Goal: Task Accomplishment & Management: Use online tool/utility

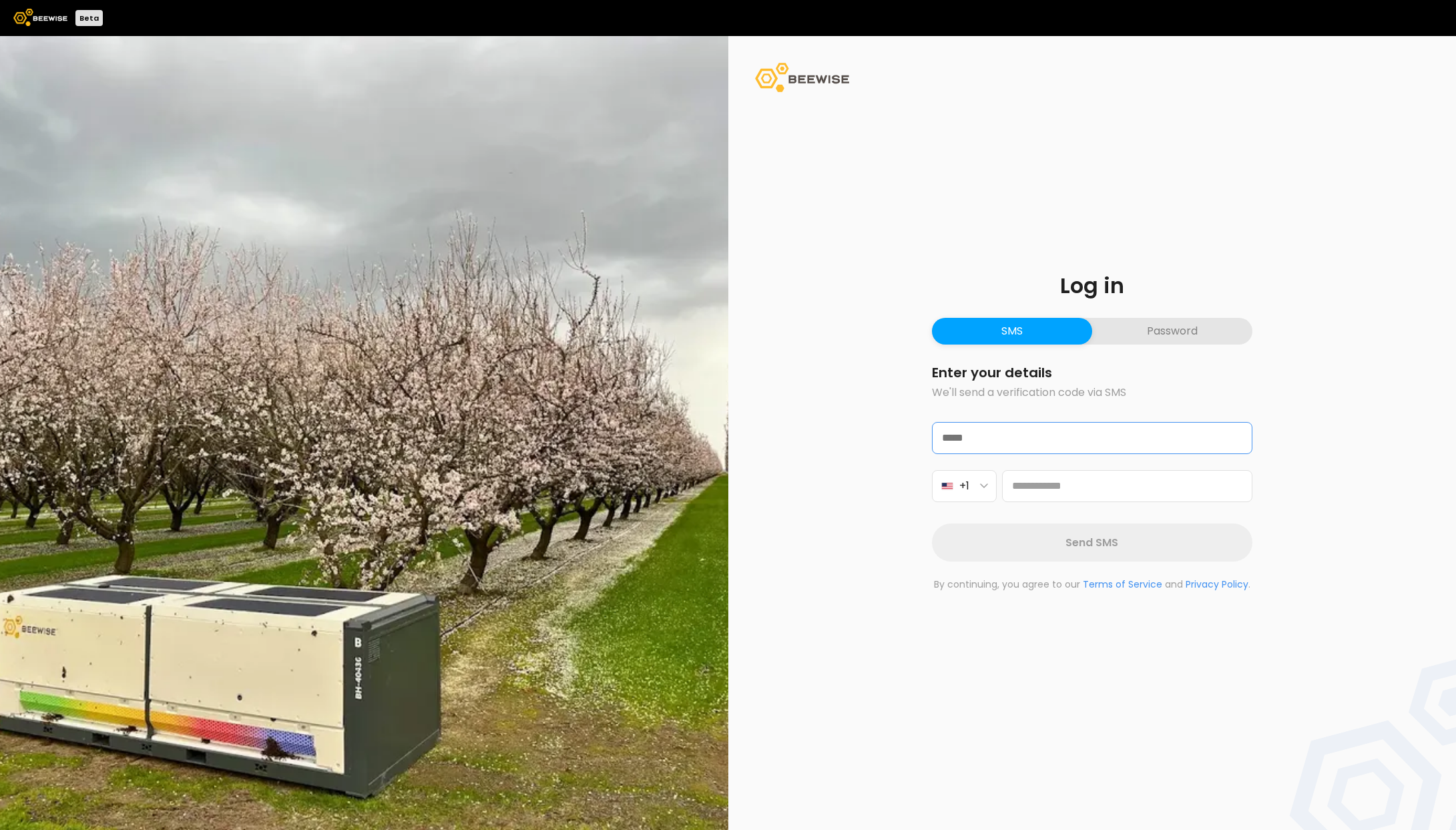
click at [1051, 446] on input "text" at bounding box center [1092, 437] width 319 height 31
type input "**********"
click at [1142, 477] on input "tel" at bounding box center [1127, 486] width 250 height 32
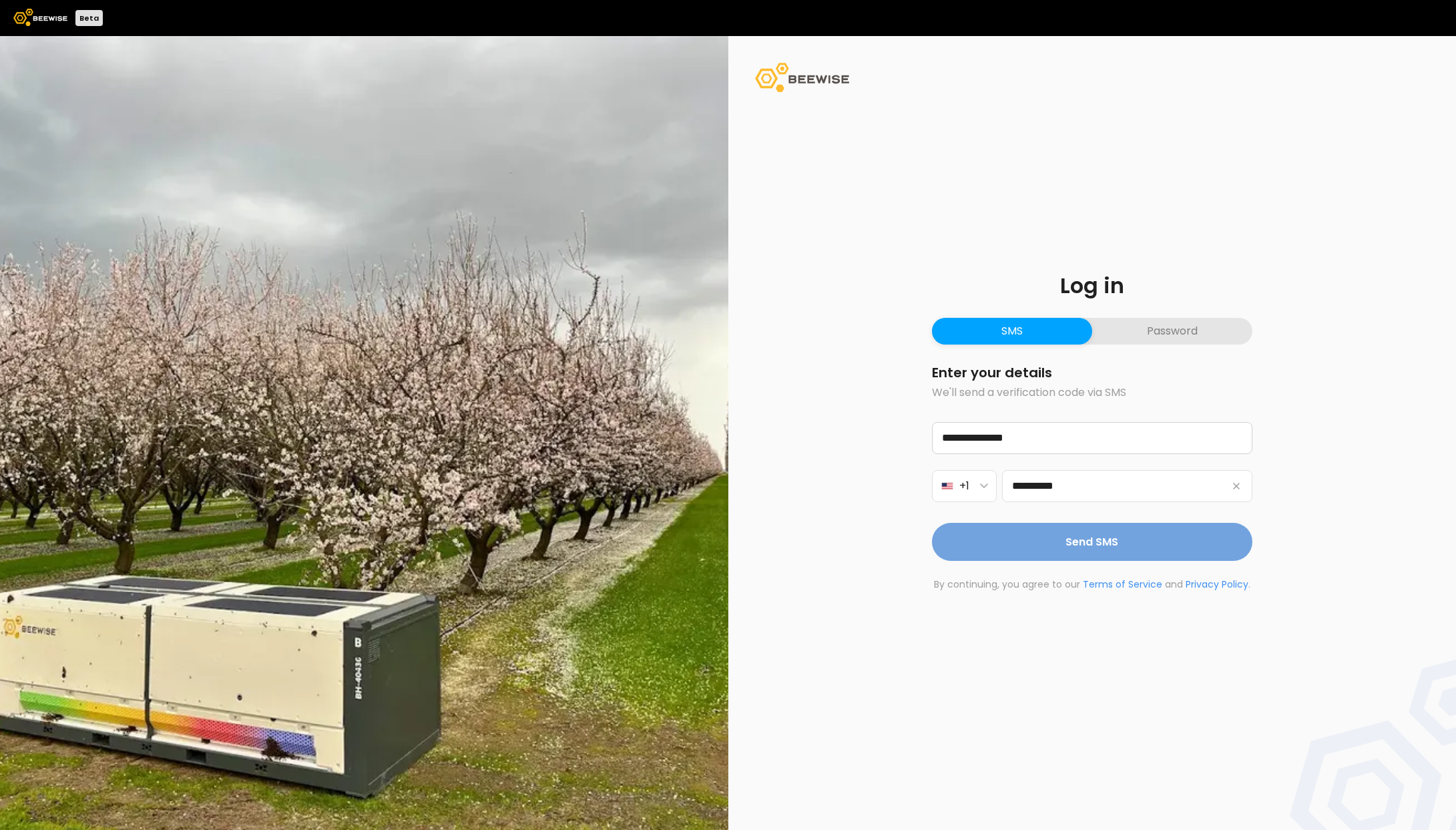
click at [1115, 534] on span "Send SMS" at bounding box center [1092, 541] width 53 height 17
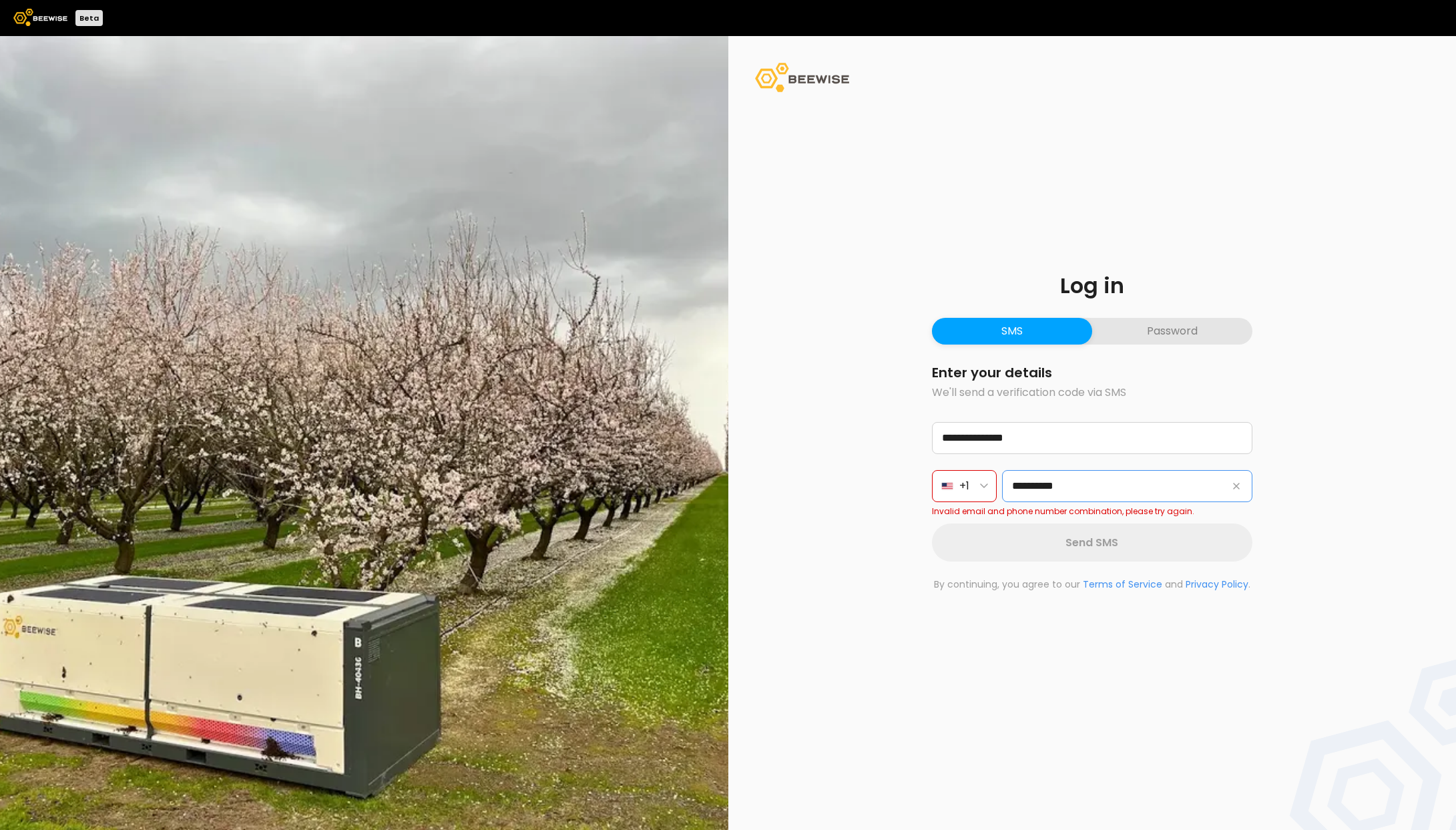
click at [1090, 483] on input "**********" at bounding box center [1127, 486] width 250 height 32
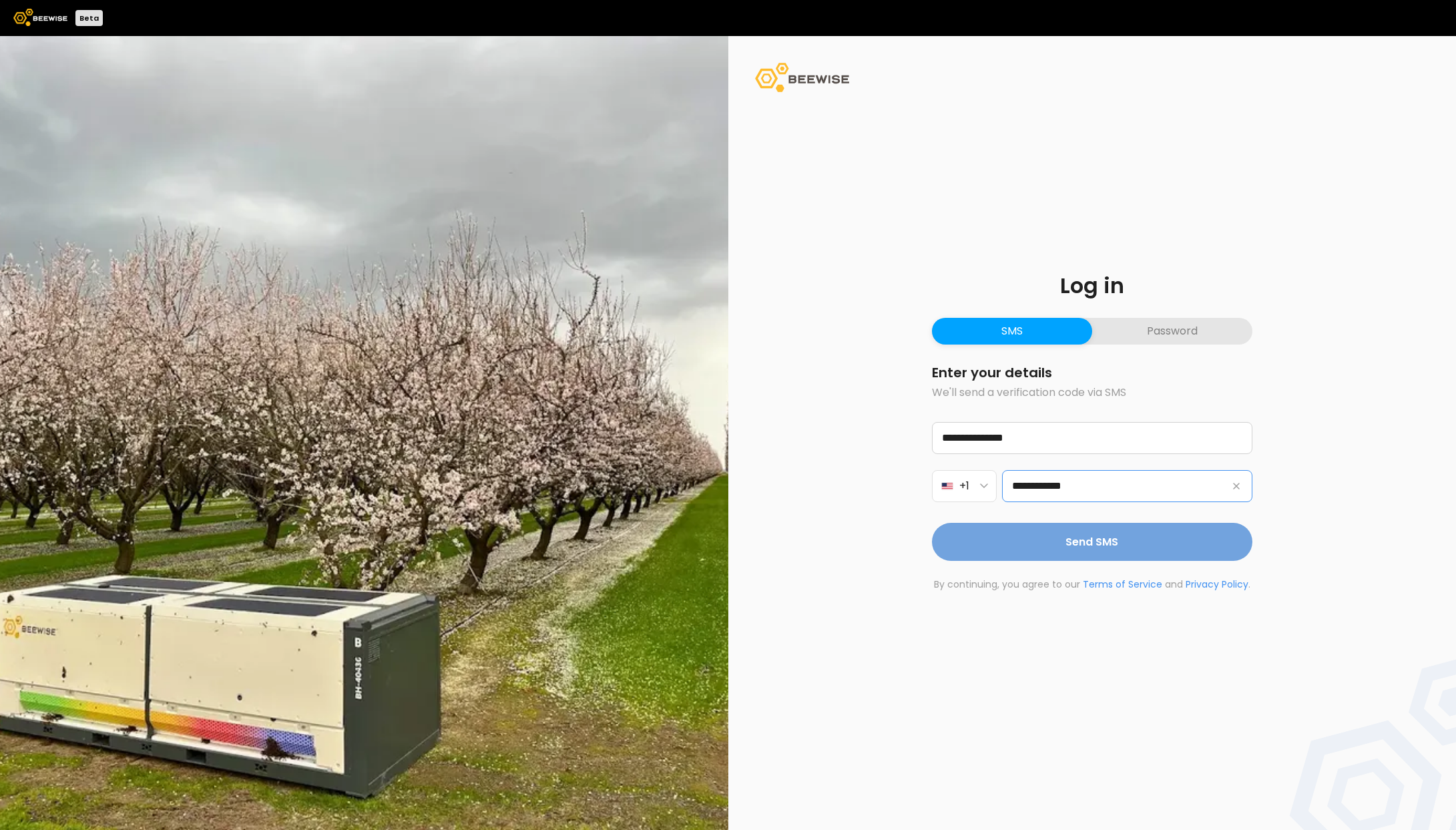
type input "**********"
click at [1108, 534] on span "Send SMS" at bounding box center [1092, 541] width 53 height 17
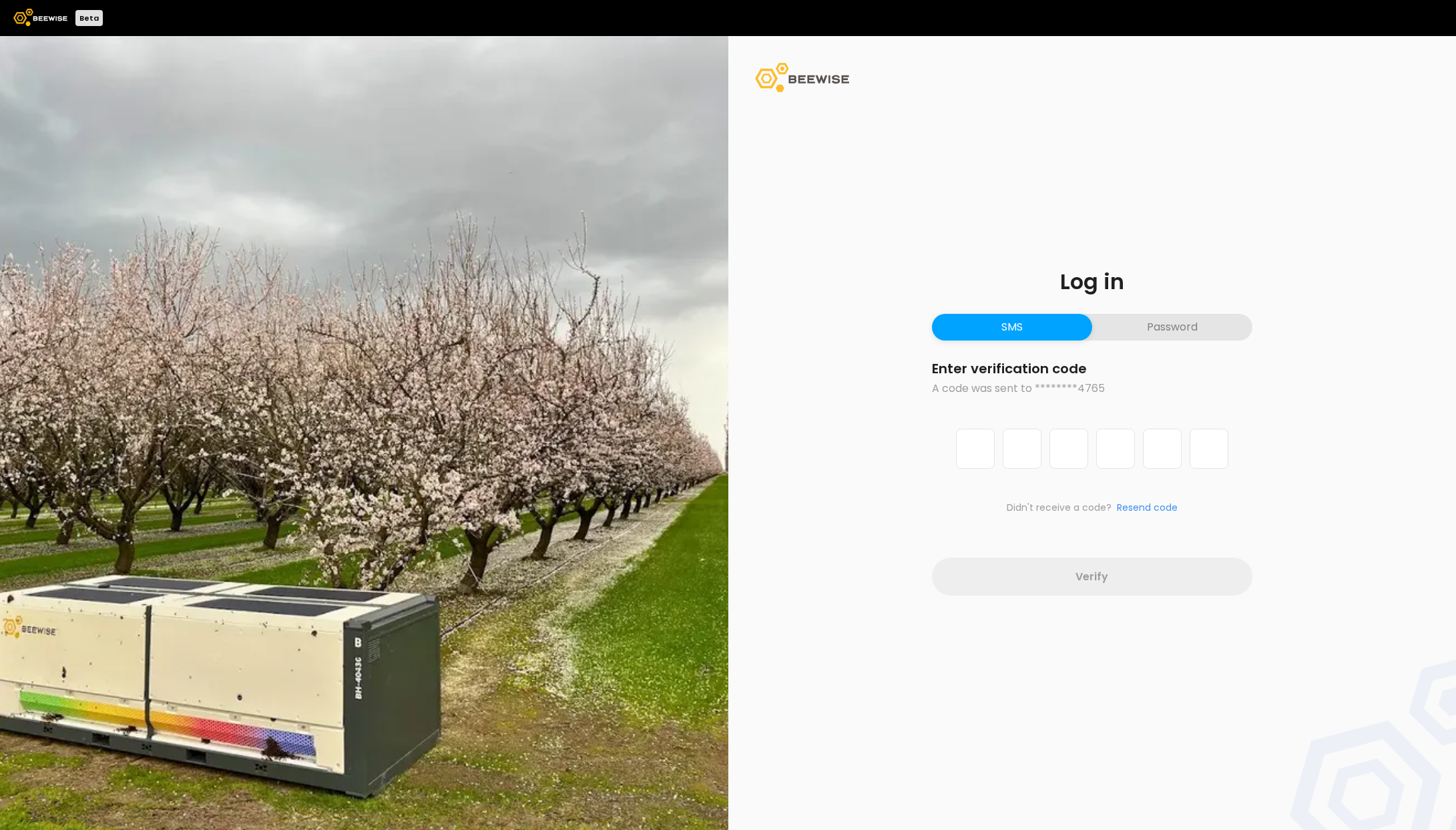
click at [1127, 327] on button "Password" at bounding box center [1172, 327] width 160 height 26
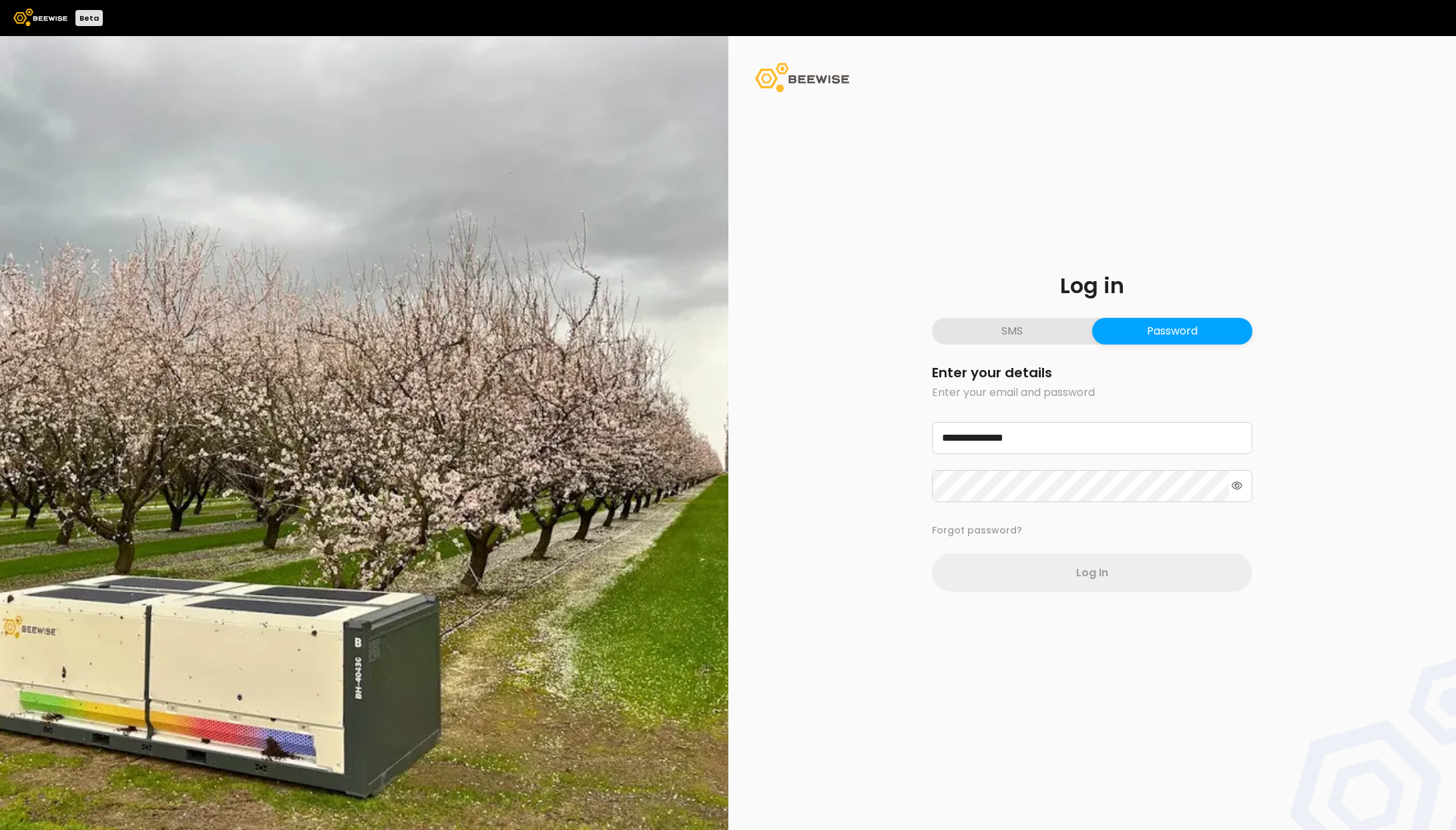
click at [1041, 328] on button "SMS" at bounding box center [1012, 331] width 160 height 26
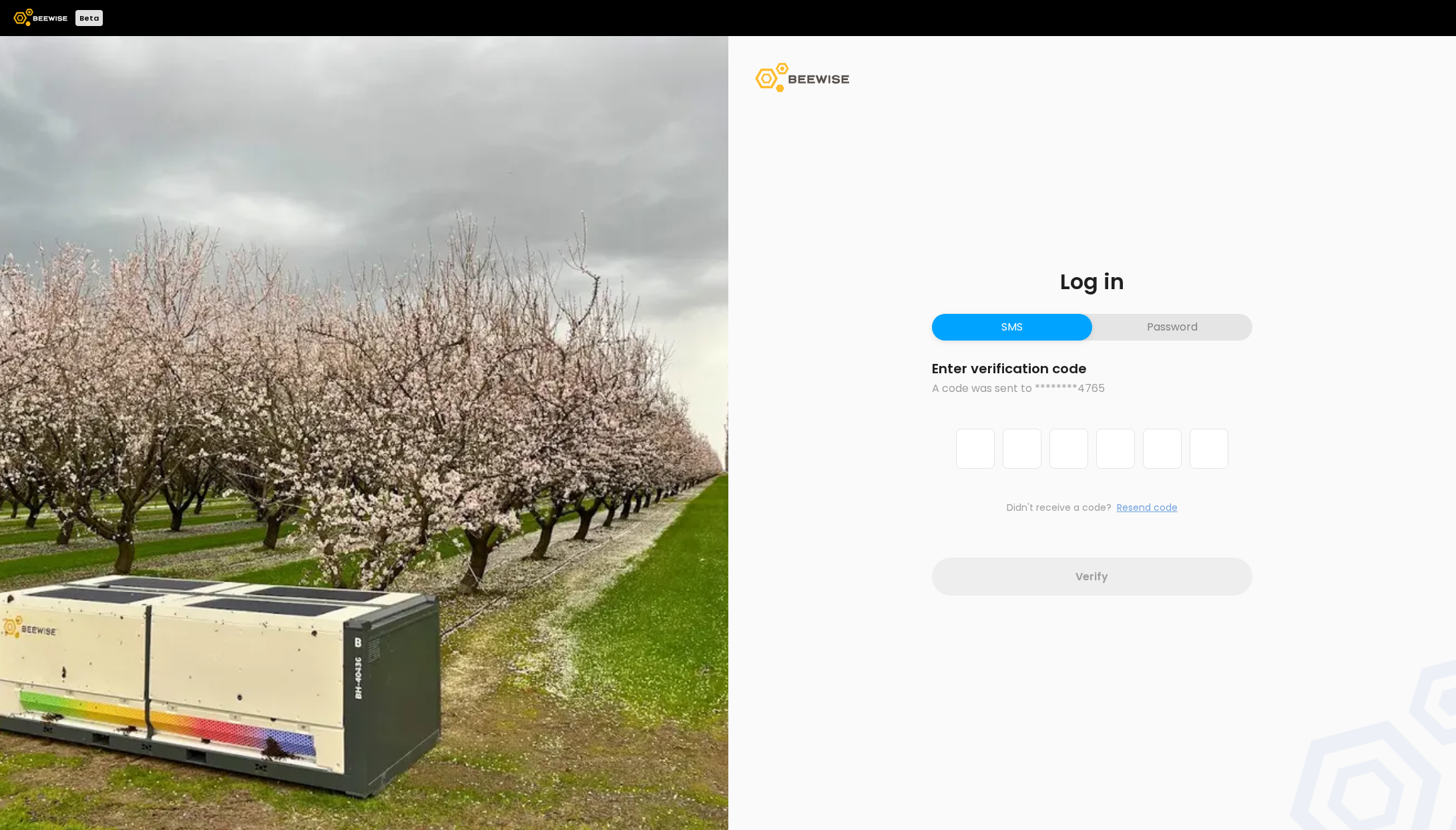
click at [1147, 506] on button "Resend code" at bounding box center [1147, 508] width 61 height 14
click at [1157, 324] on button "Password" at bounding box center [1172, 327] width 160 height 26
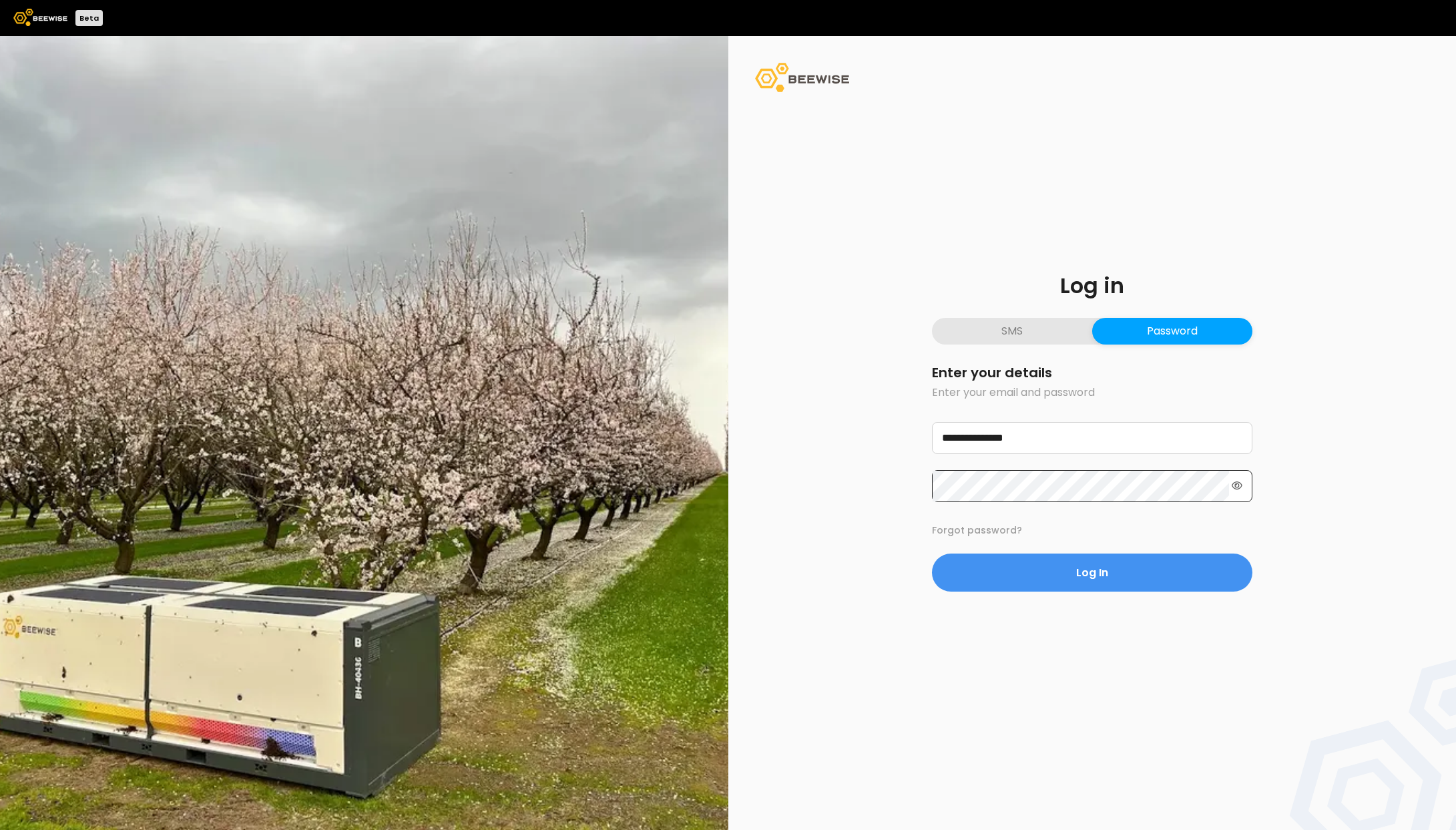
click at [1238, 488] on icon at bounding box center [1237, 485] width 11 height 10
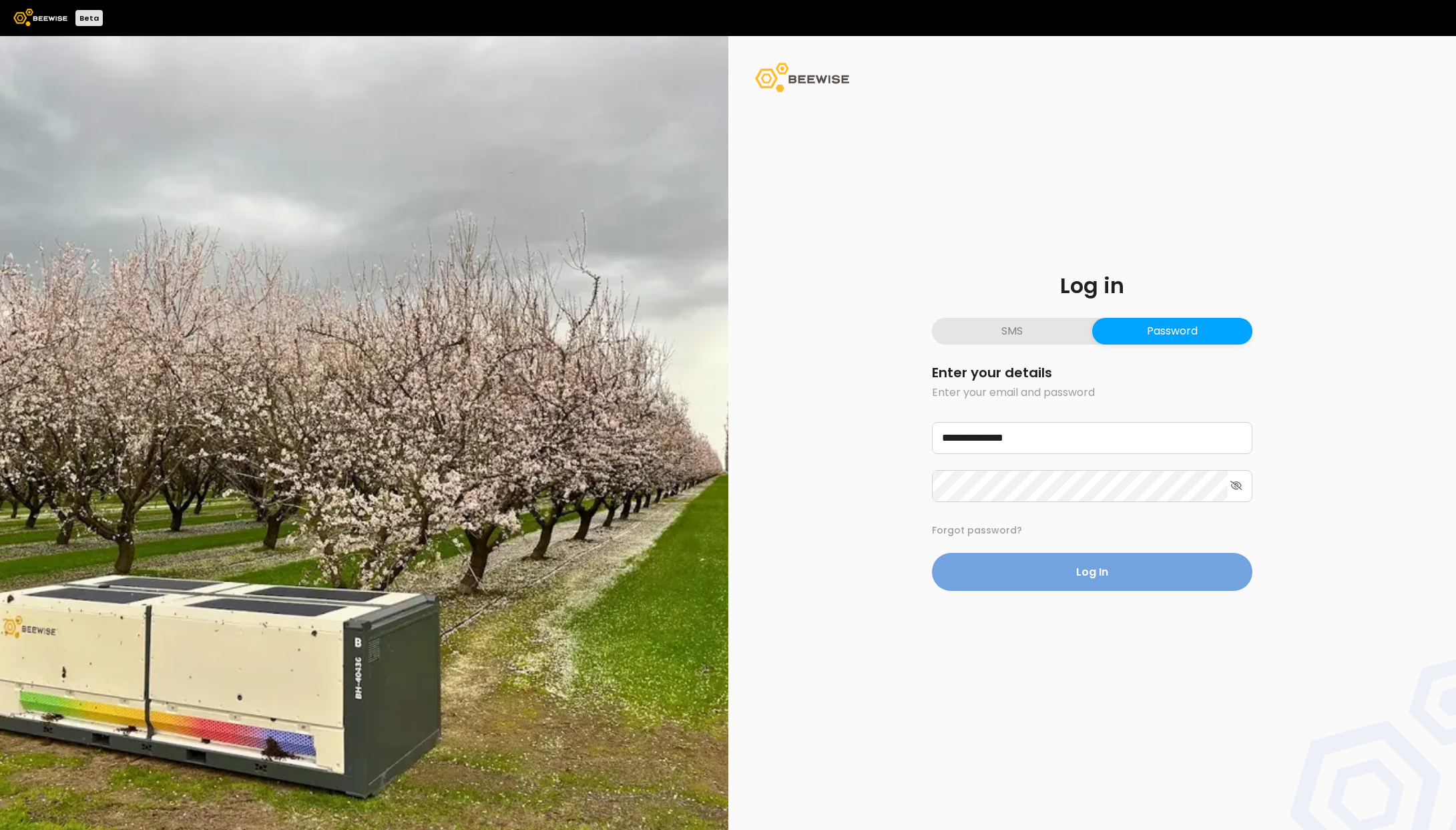
click at [1101, 573] on span "Log In" at bounding box center [1092, 572] width 32 height 17
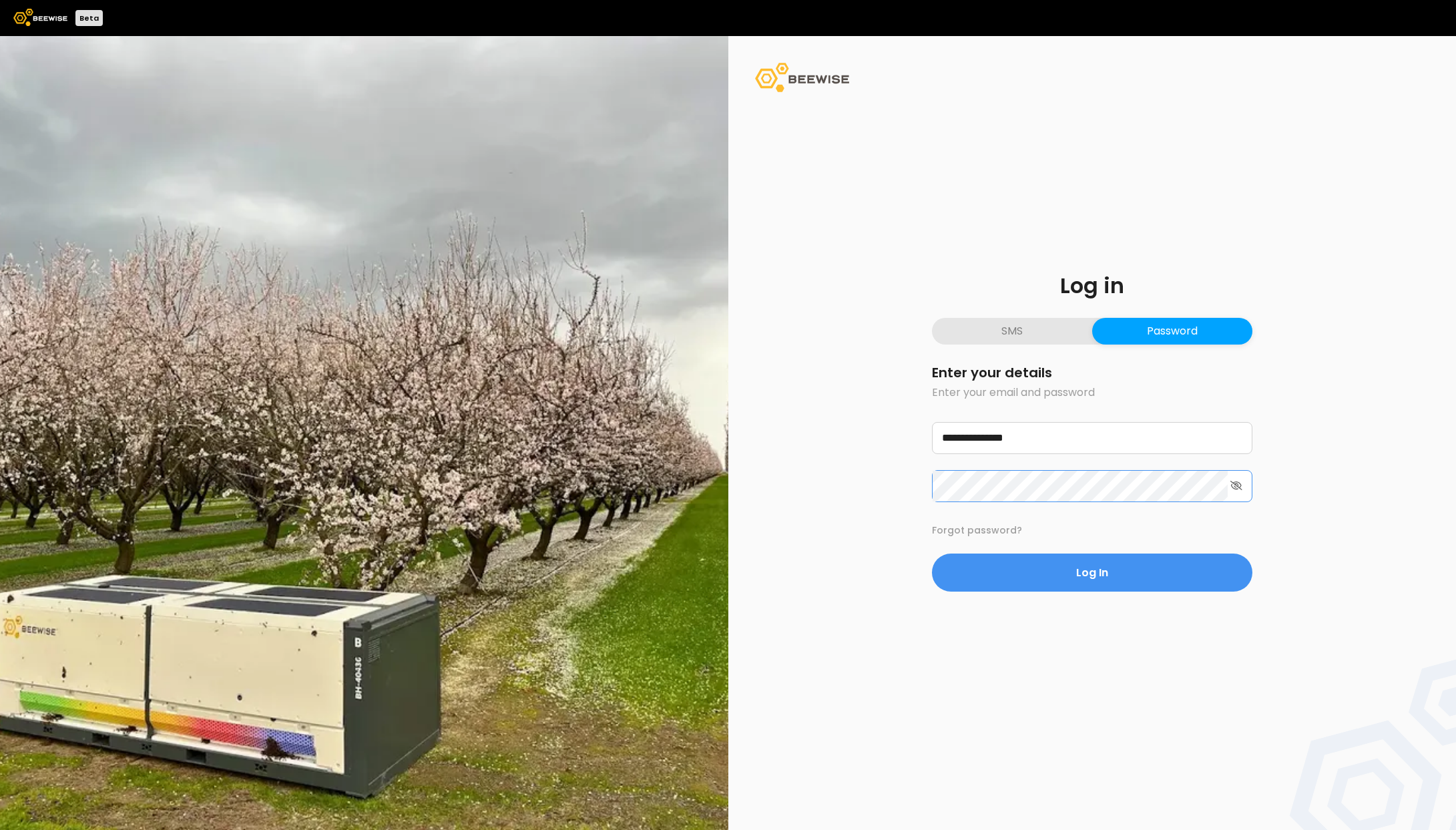
click at [932, 553] on button "Log In" at bounding box center [1092, 572] width 321 height 38
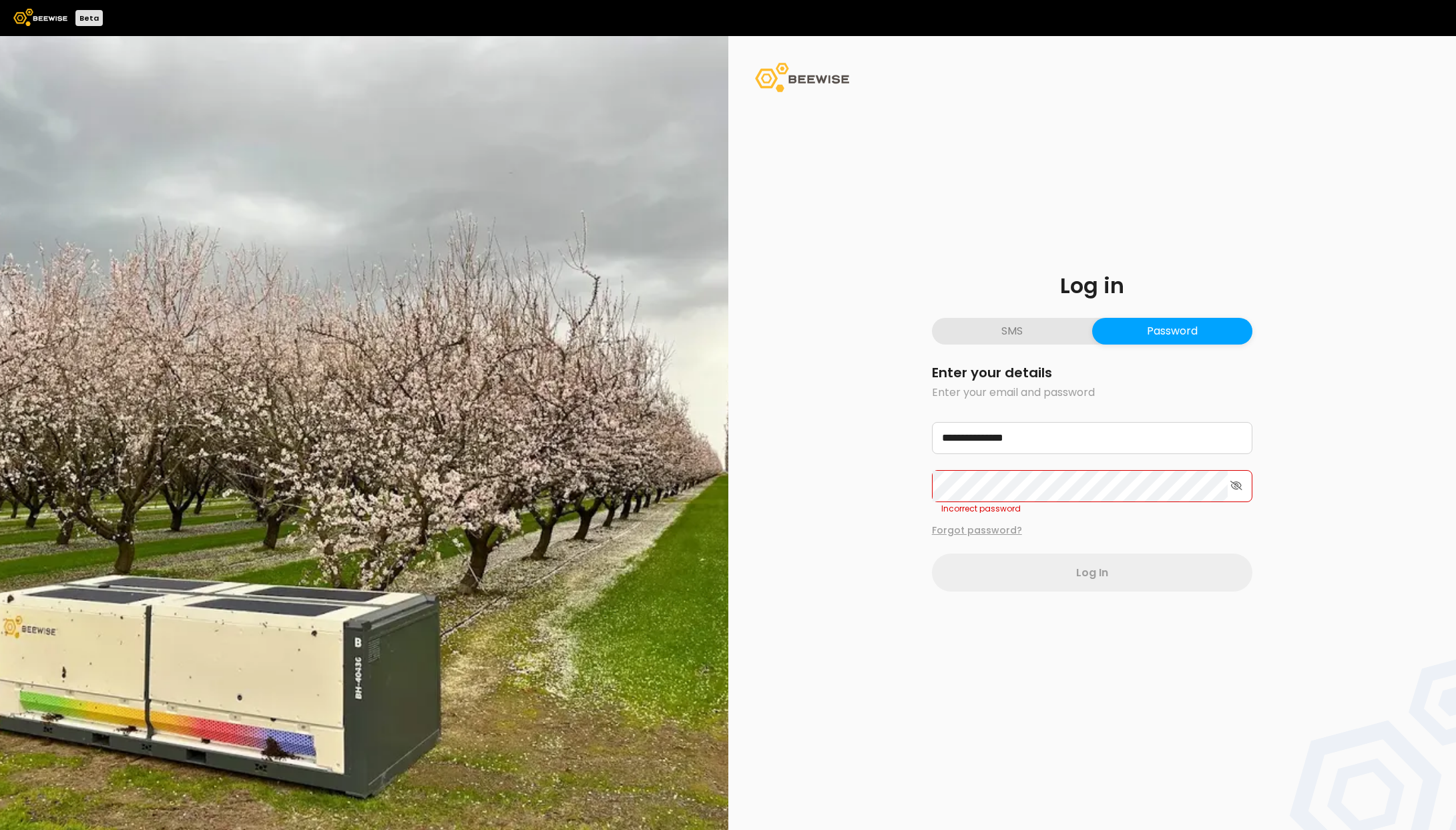
click at [982, 534] on button "Forgot password?" at bounding box center [977, 530] width 90 height 14
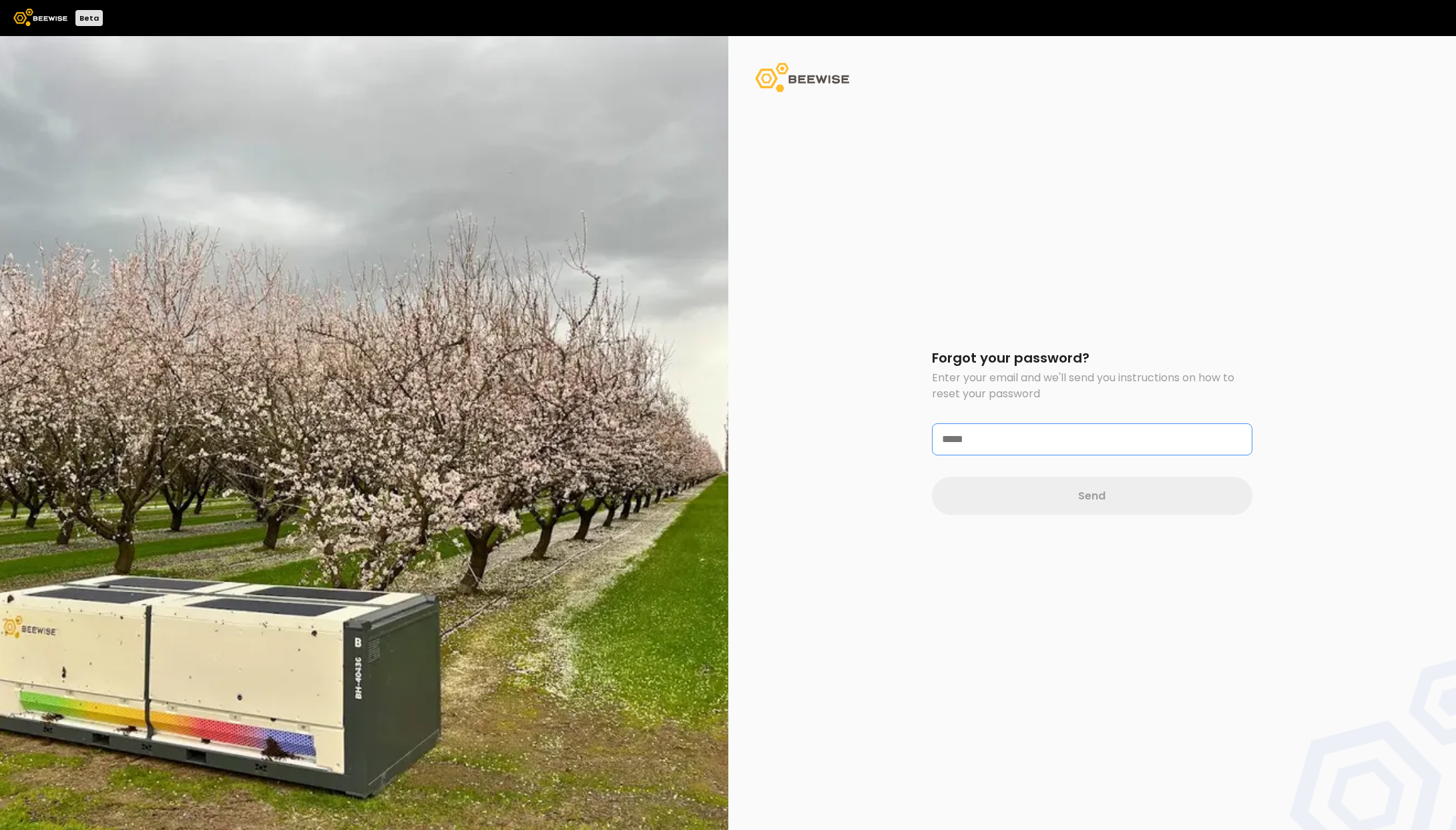
click at [1020, 446] on input "text" at bounding box center [1092, 439] width 319 height 31
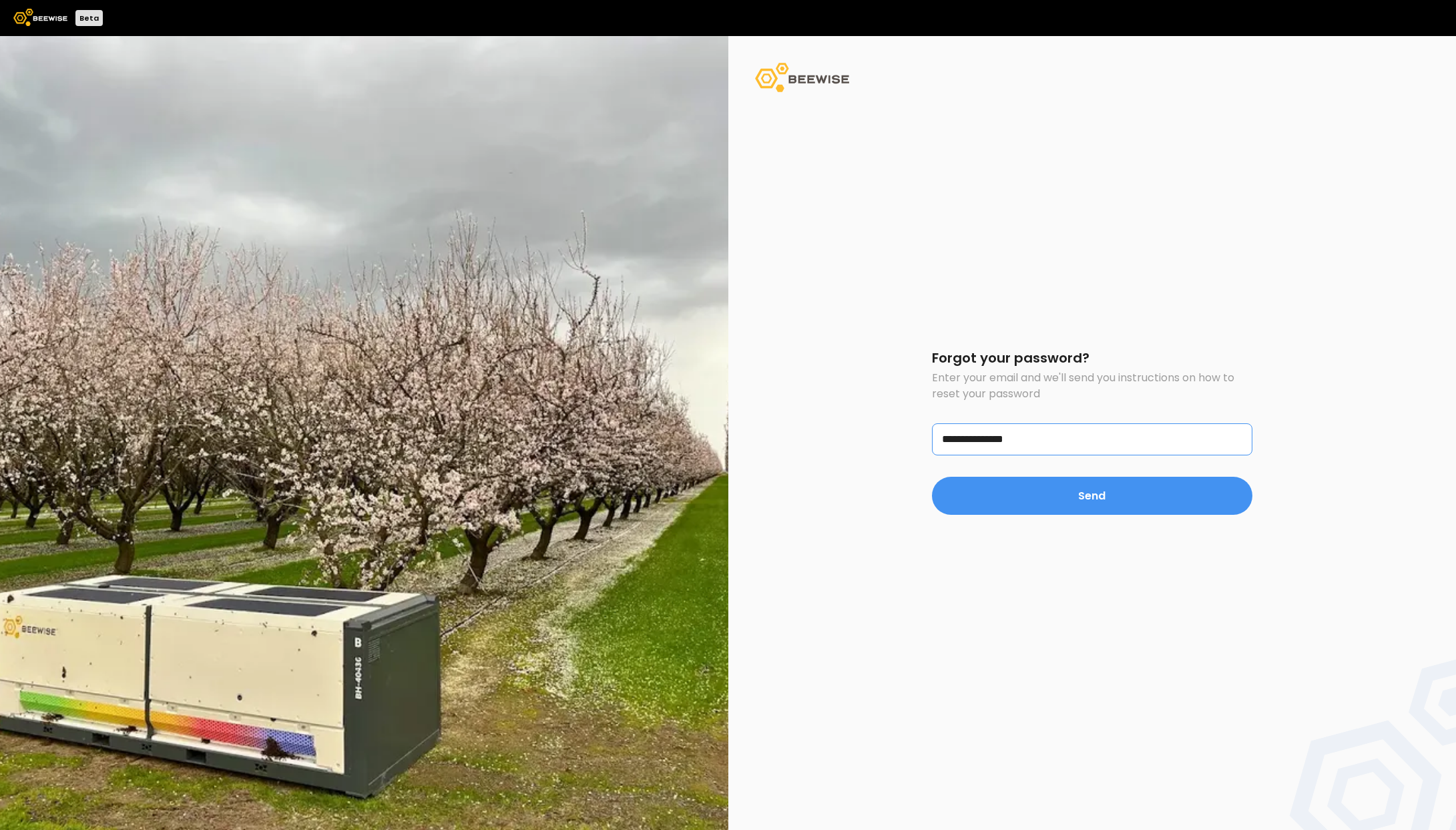
type input "**********"
click at [932, 477] on button "Send" at bounding box center [1092, 495] width 321 height 38
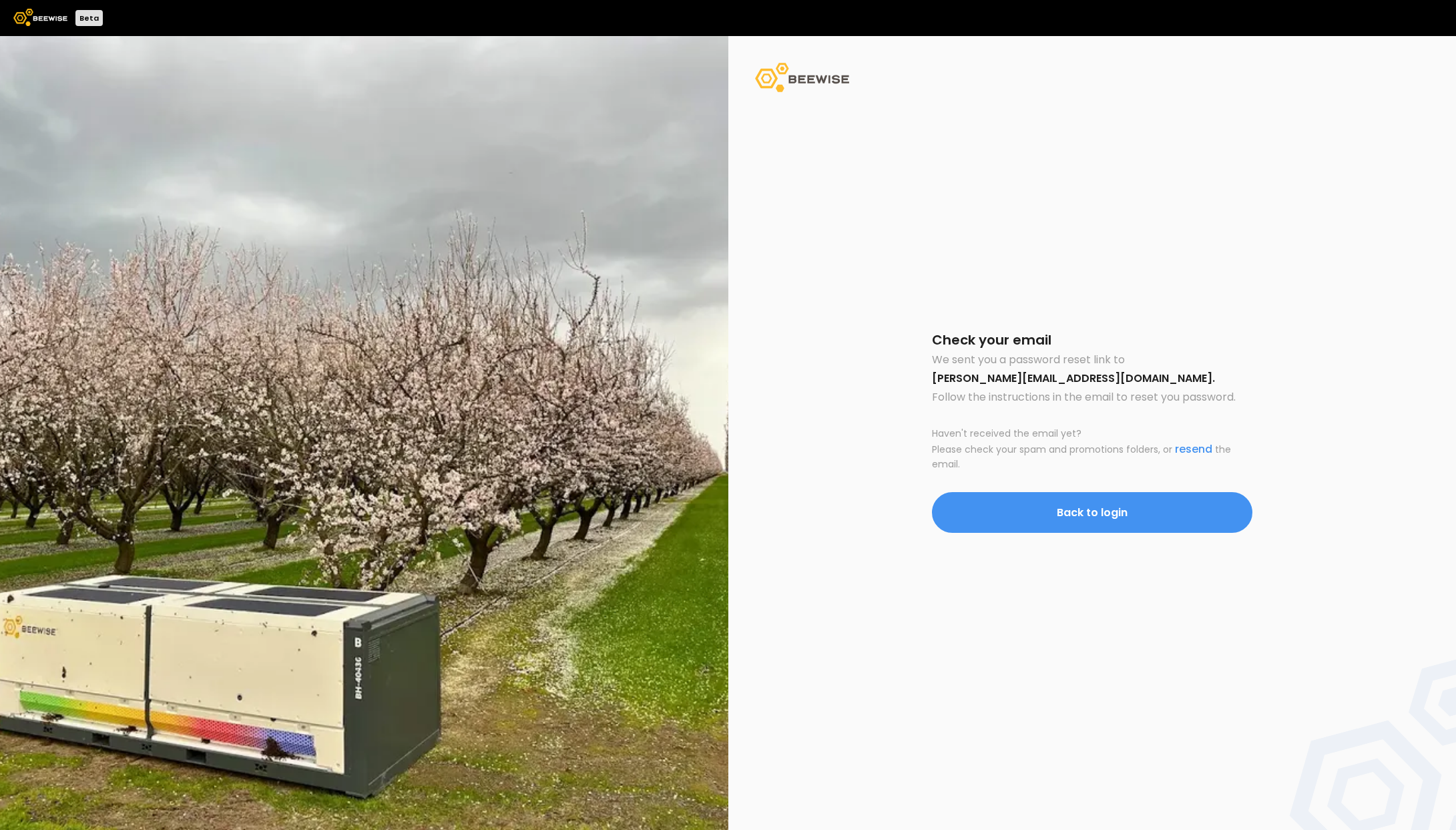
click at [1186, 518] on button "Back to login" at bounding box center [1092, 512] width 321 height 40
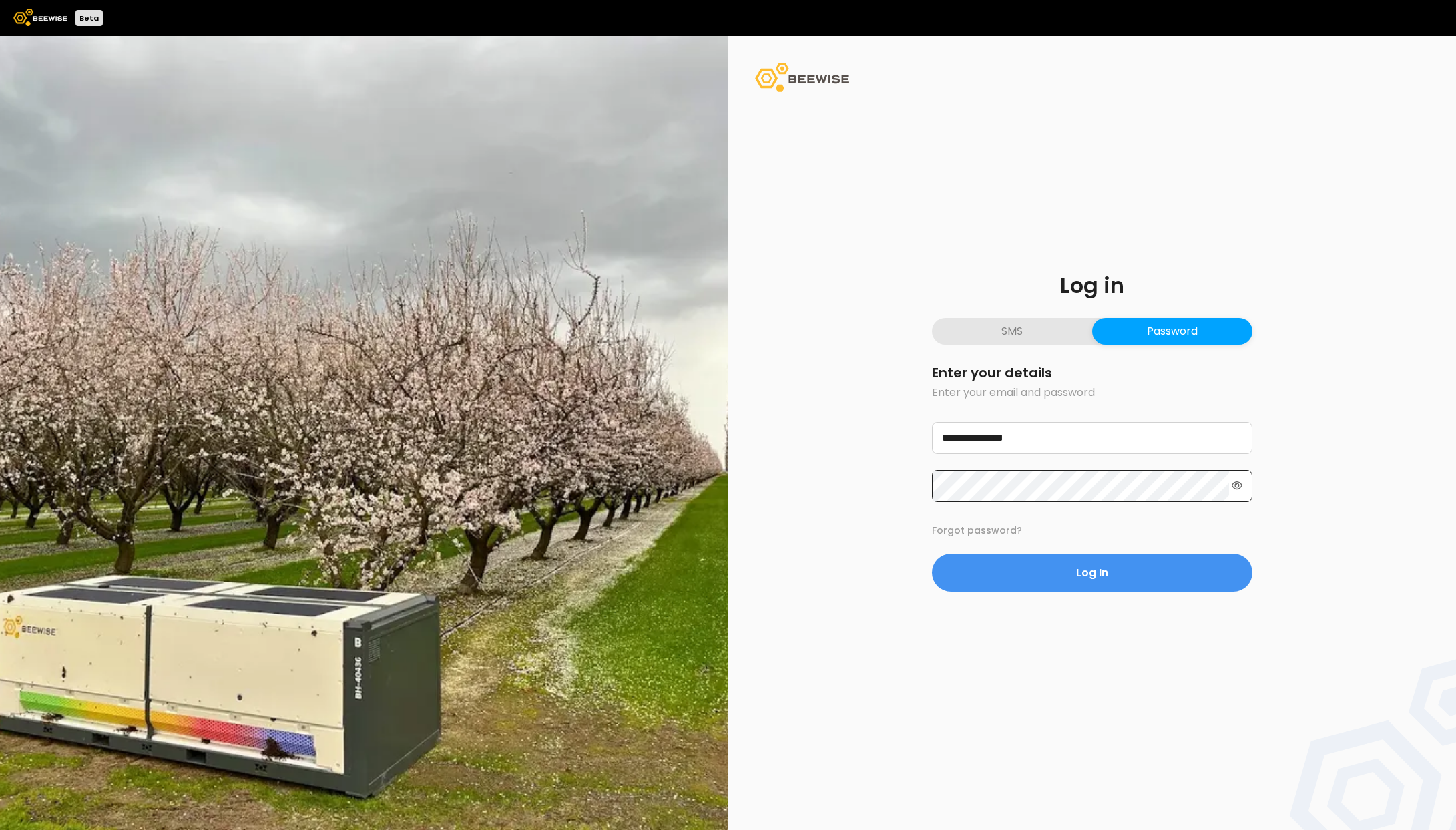
click at [1240, 488] on icon at bounding box center [1237, 485] width 11 height 8
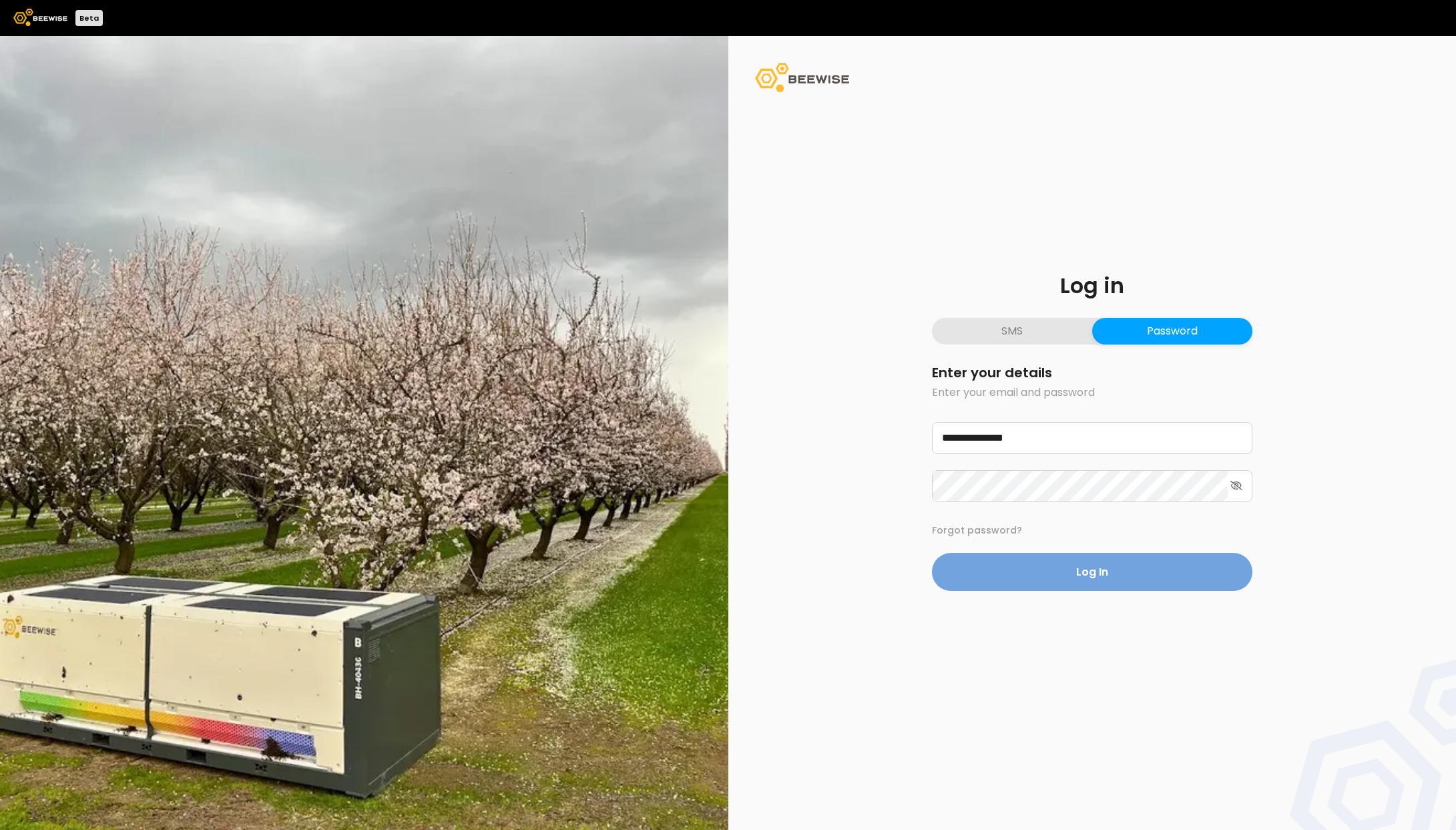
click at [1164, 574] on button "Log In" at bounding box center [1092, 571] width 321 height 38
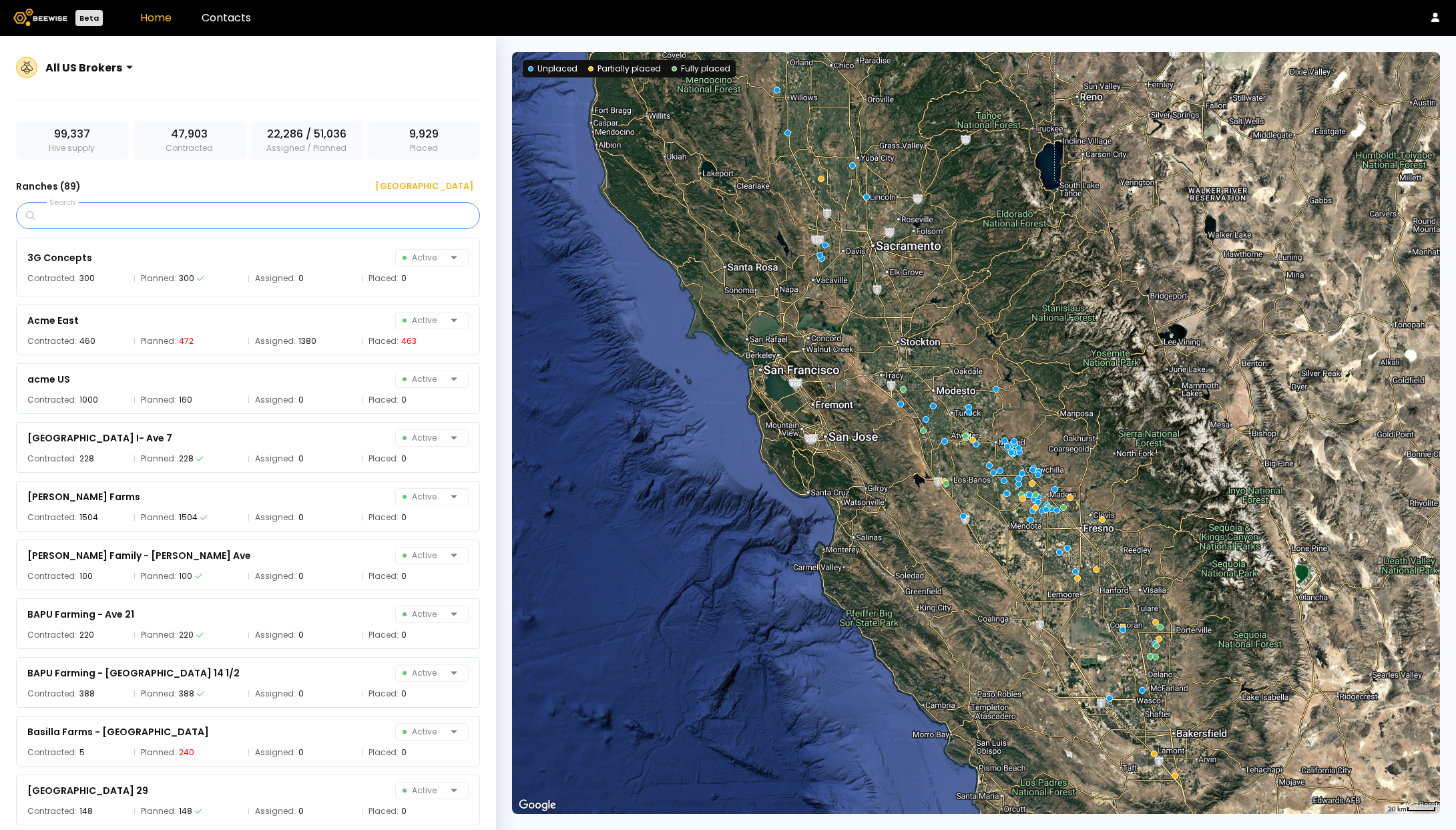
click at [227, 219] on input "Search" at bounding box center [252, 215] width 429 height 25
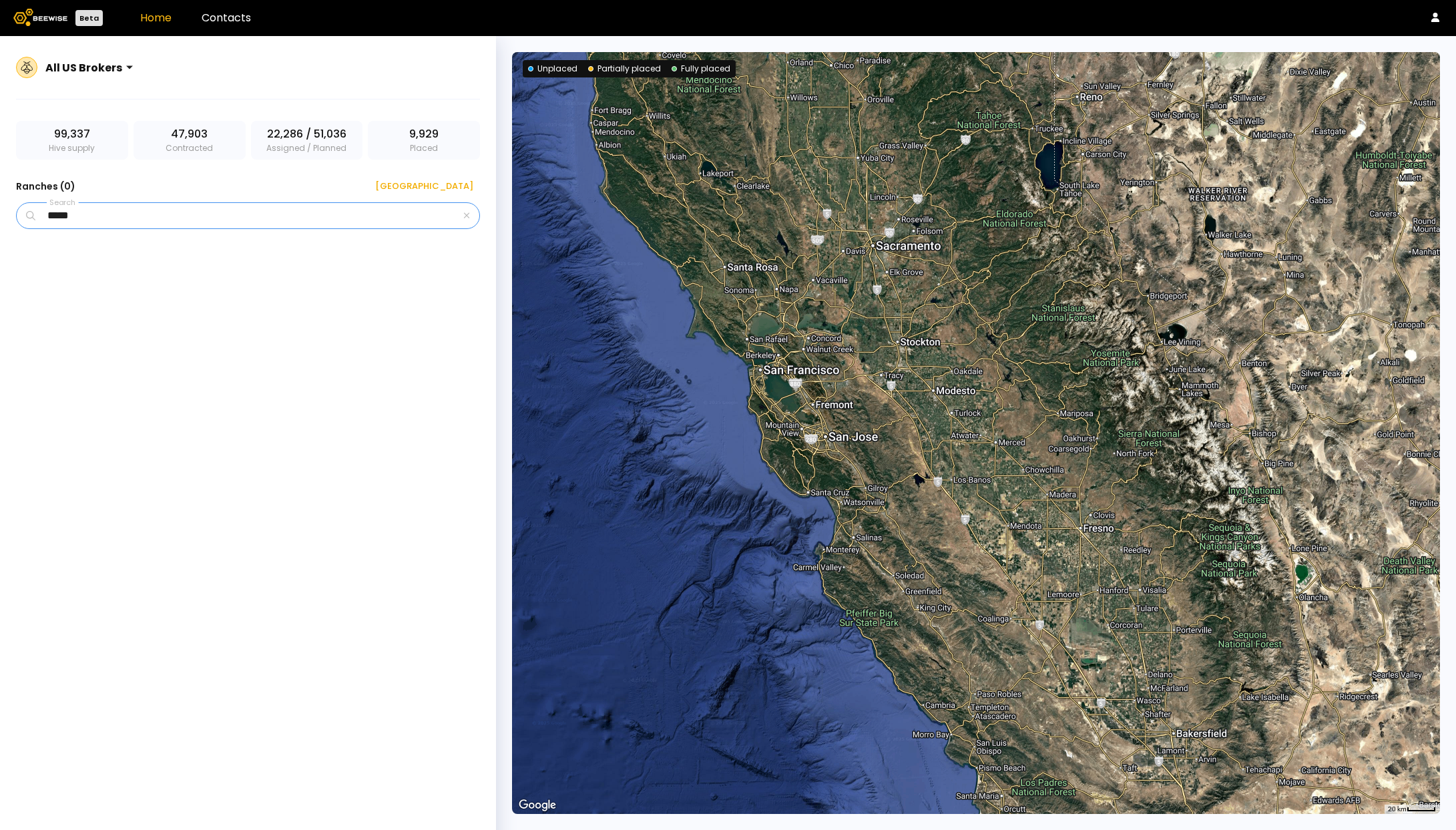
click at [221, 217] on input "*****" at bounding box center [249, 215] width 422 height 25
type input "*"
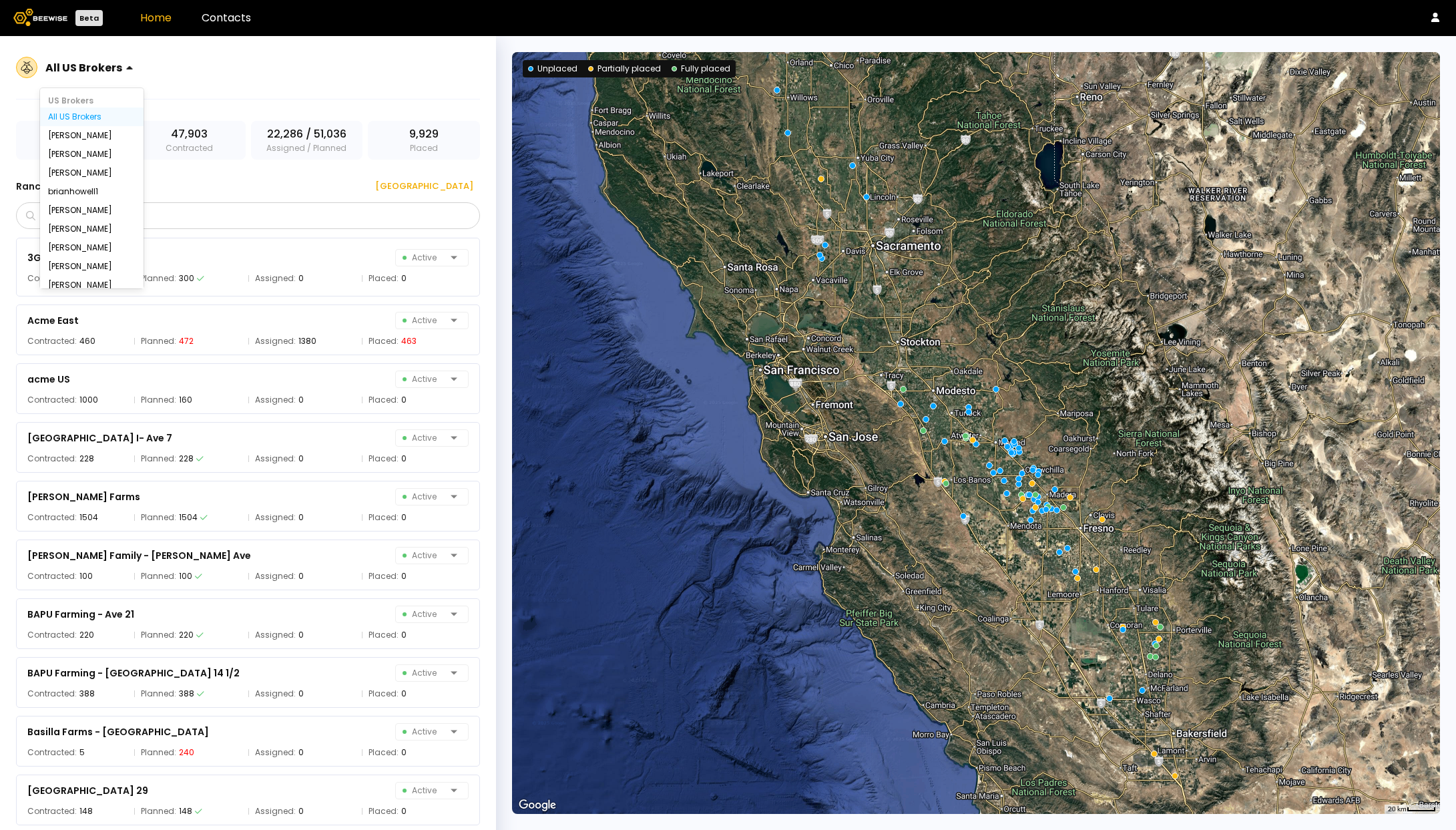
click at [133, 67] on div at bounding box center [138, 67] width 11 height 31
click at [87, 155] on div "[PERSON_NAME]" at bounding box center [92, 154] width 88 height 8
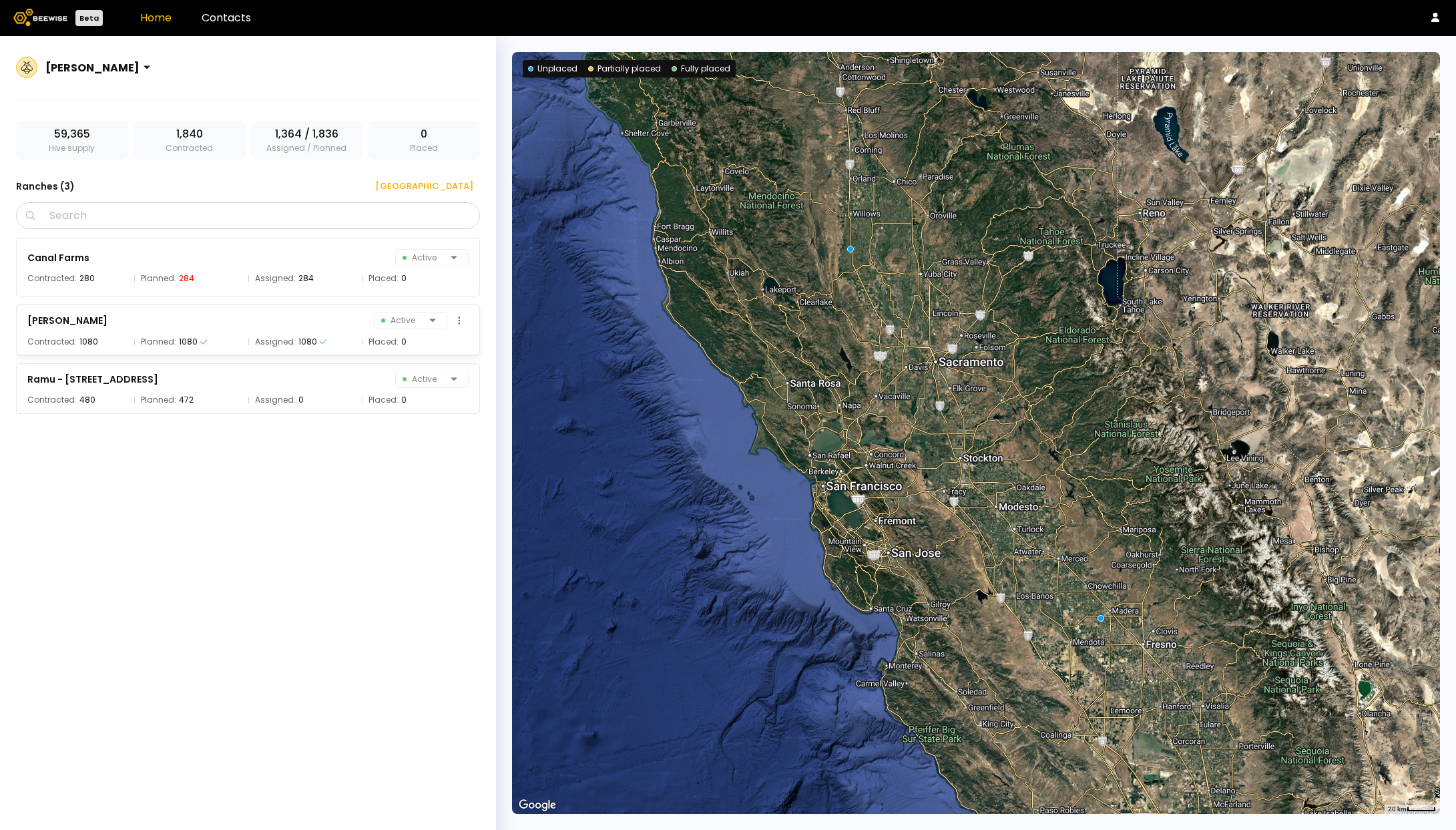
click at [223, 317] on div "[PERSON_NAME] Active" at bounding box center [248, 320] width 442 height 18
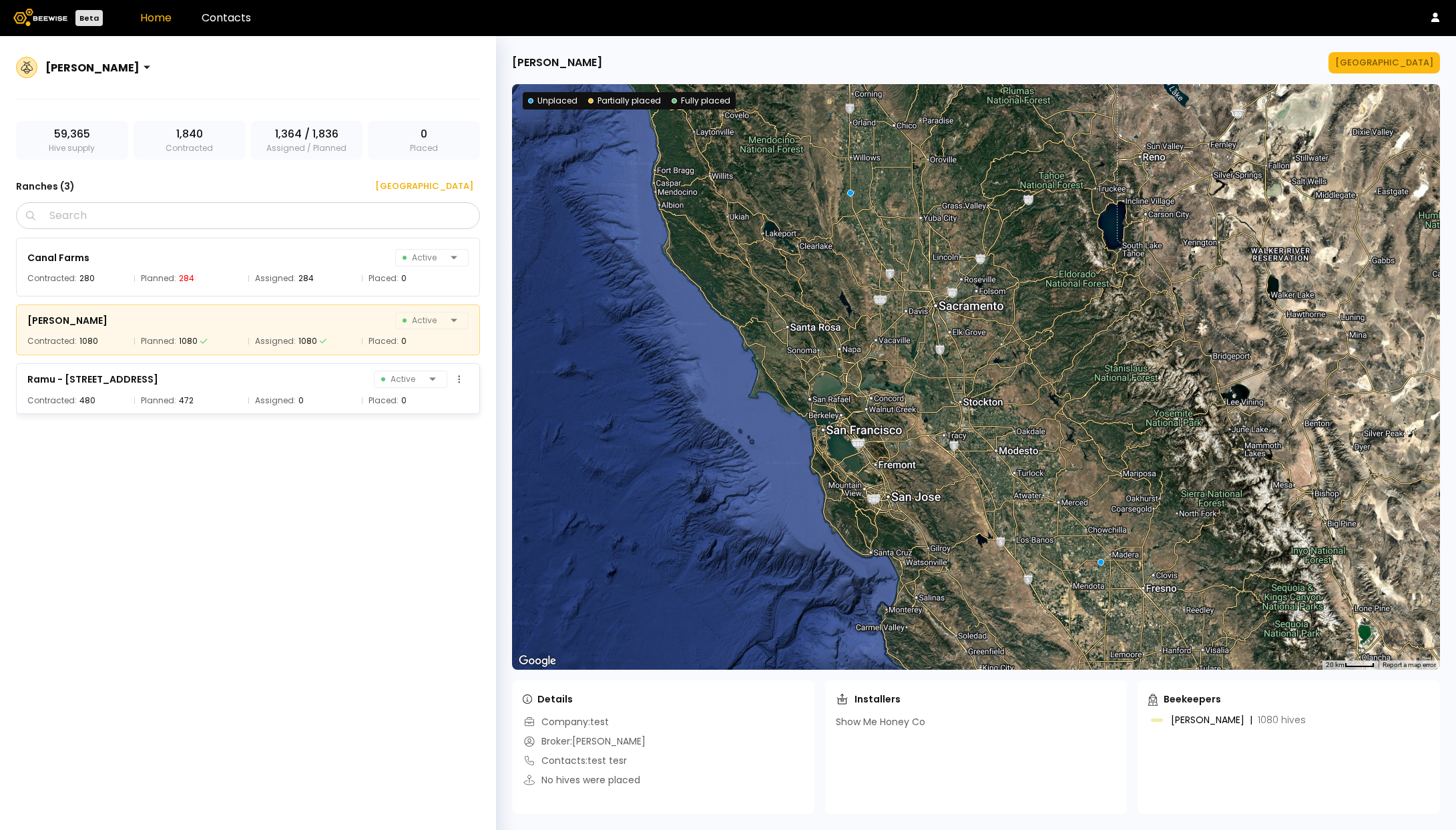
click at [225, 379] on div "Ramu - [STREET_ADDRESS] Active" at bounding box center [248, 379] width 442 height 18
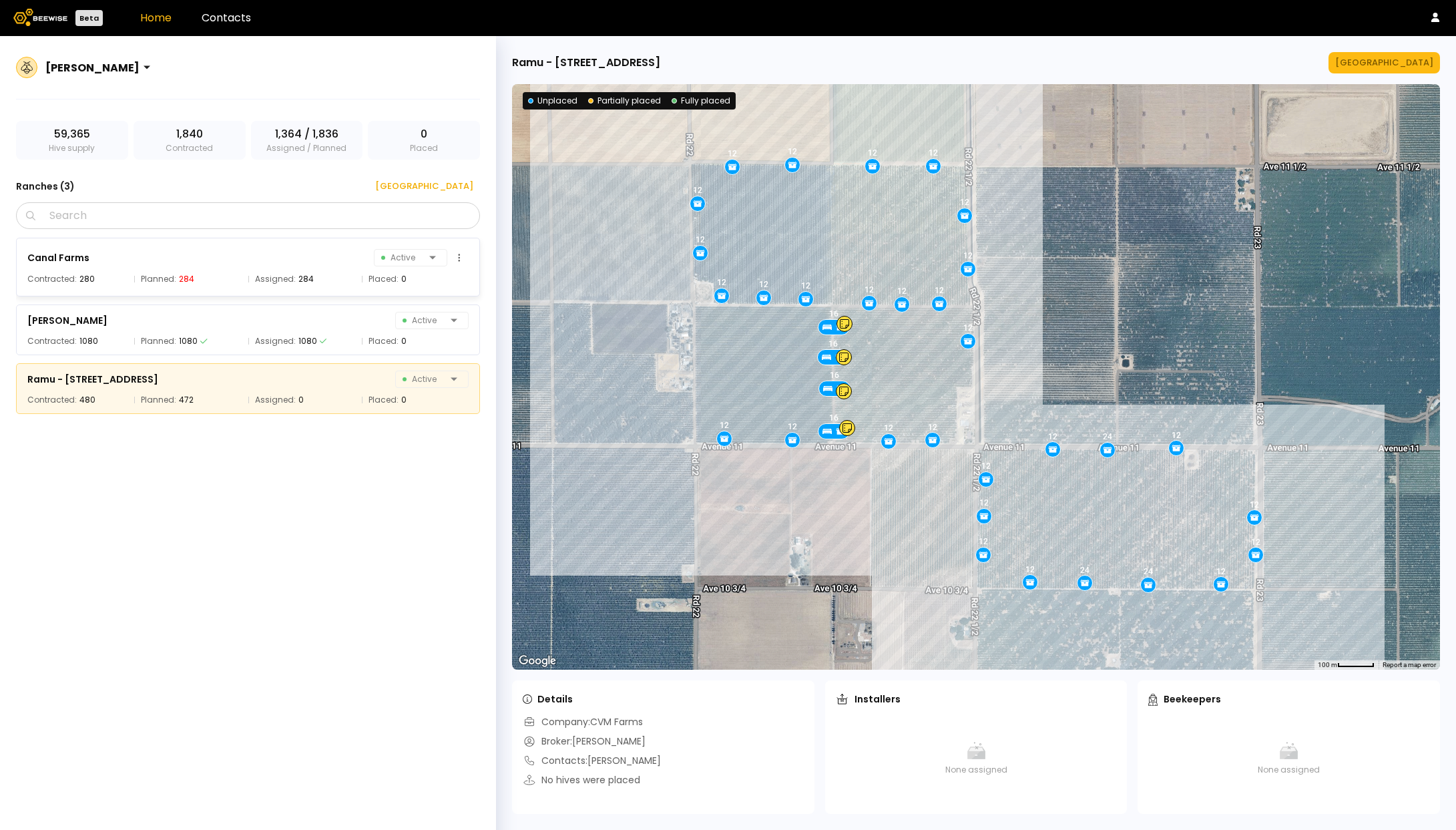
click at [254, 265] on div "Canal Farms Active" at bounding box center [248, 257] width 442 height 18
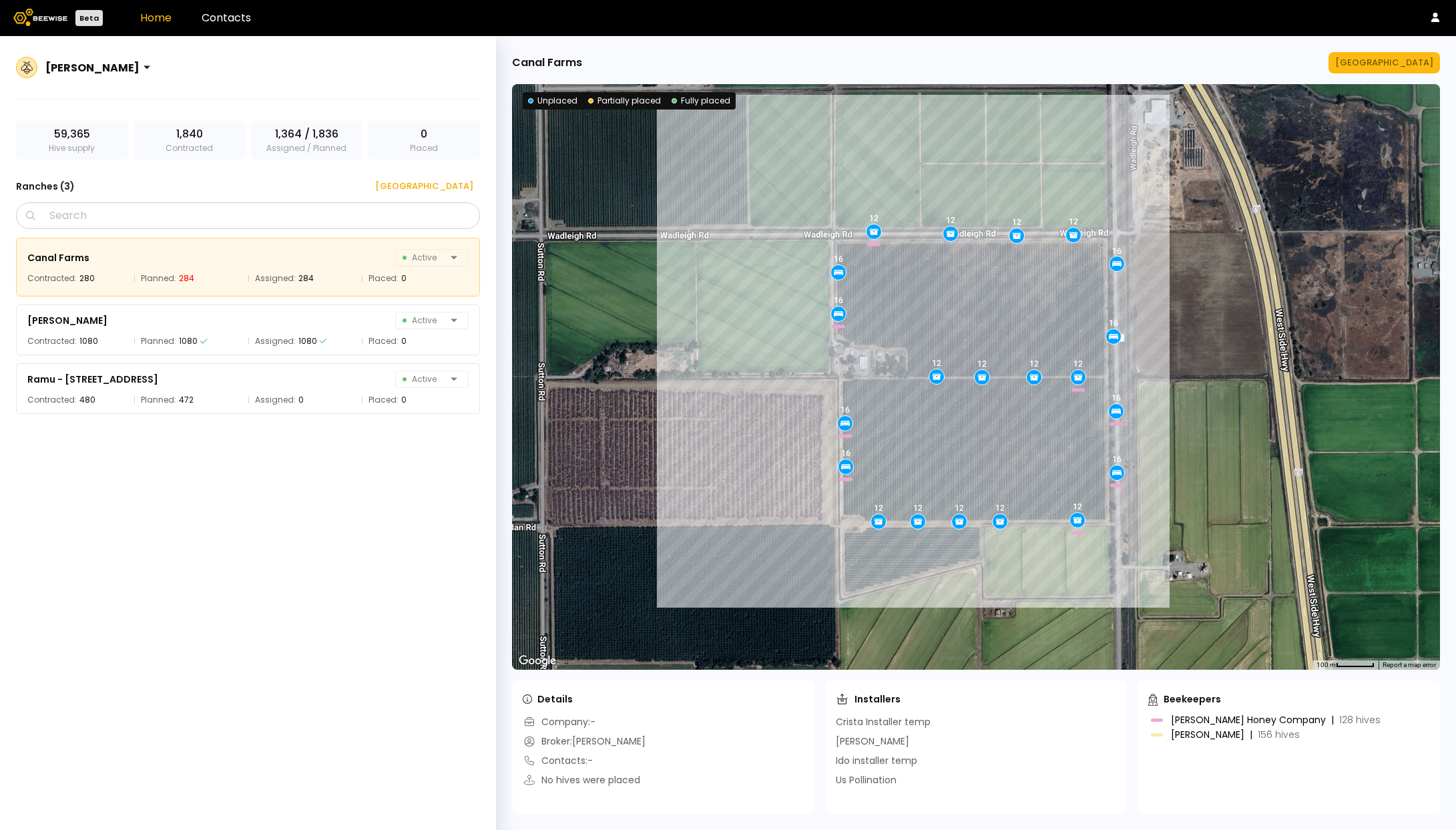
click at [129, 71] on div "[PERSON_NAME]" at bounding box center [101, 67] width 121 height 31
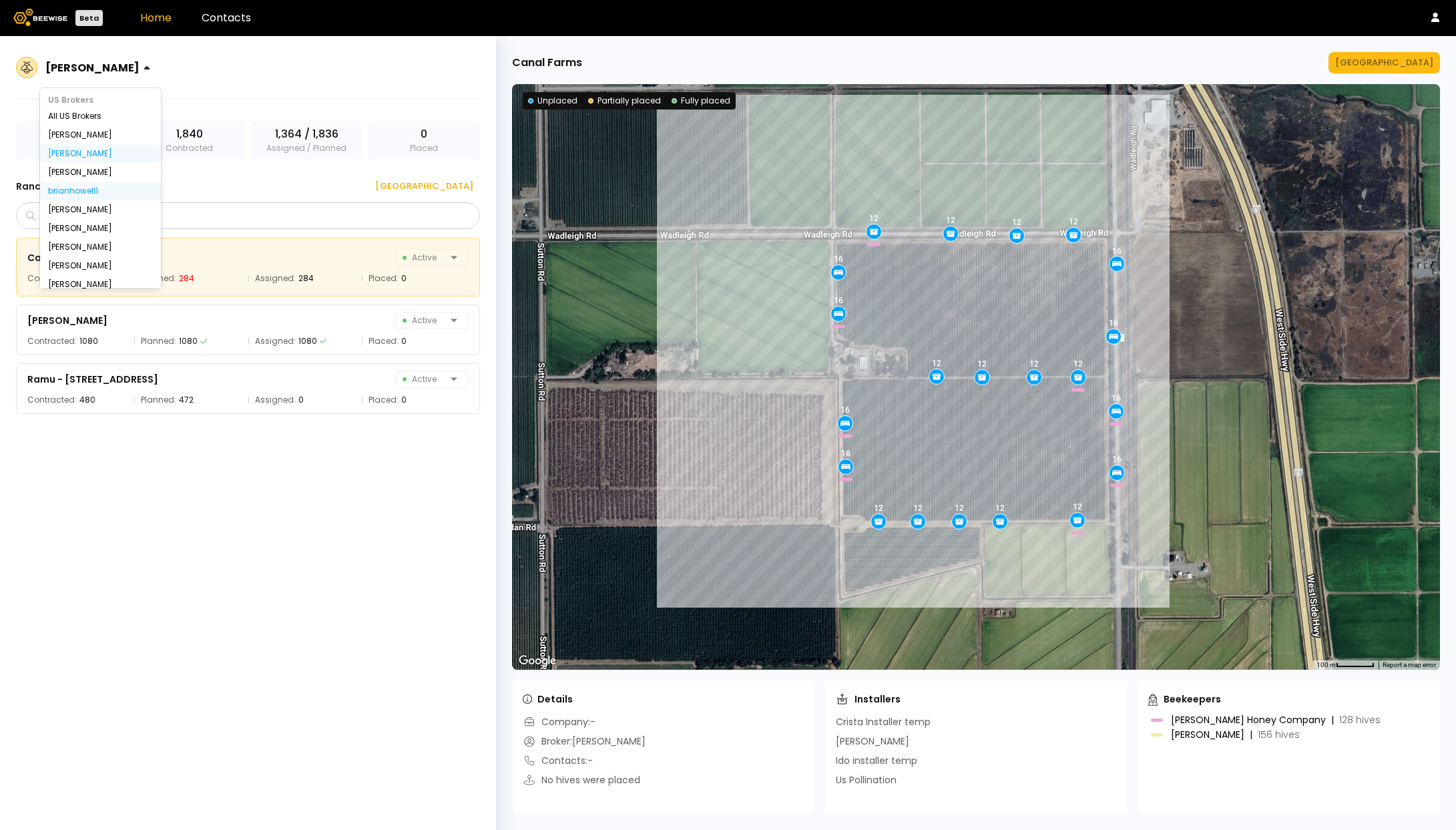
click at [100, 195] on div "brianhowell1" at bounding box center [101, 191] width 121 height 18
click at [100, 195] on div "[PERSON_NAME]" at bounding box center [101, 191] width 121 height 18
click at [97, 177] on div "brianhowell1" at bounding box center [101, 171] width 121 height 18
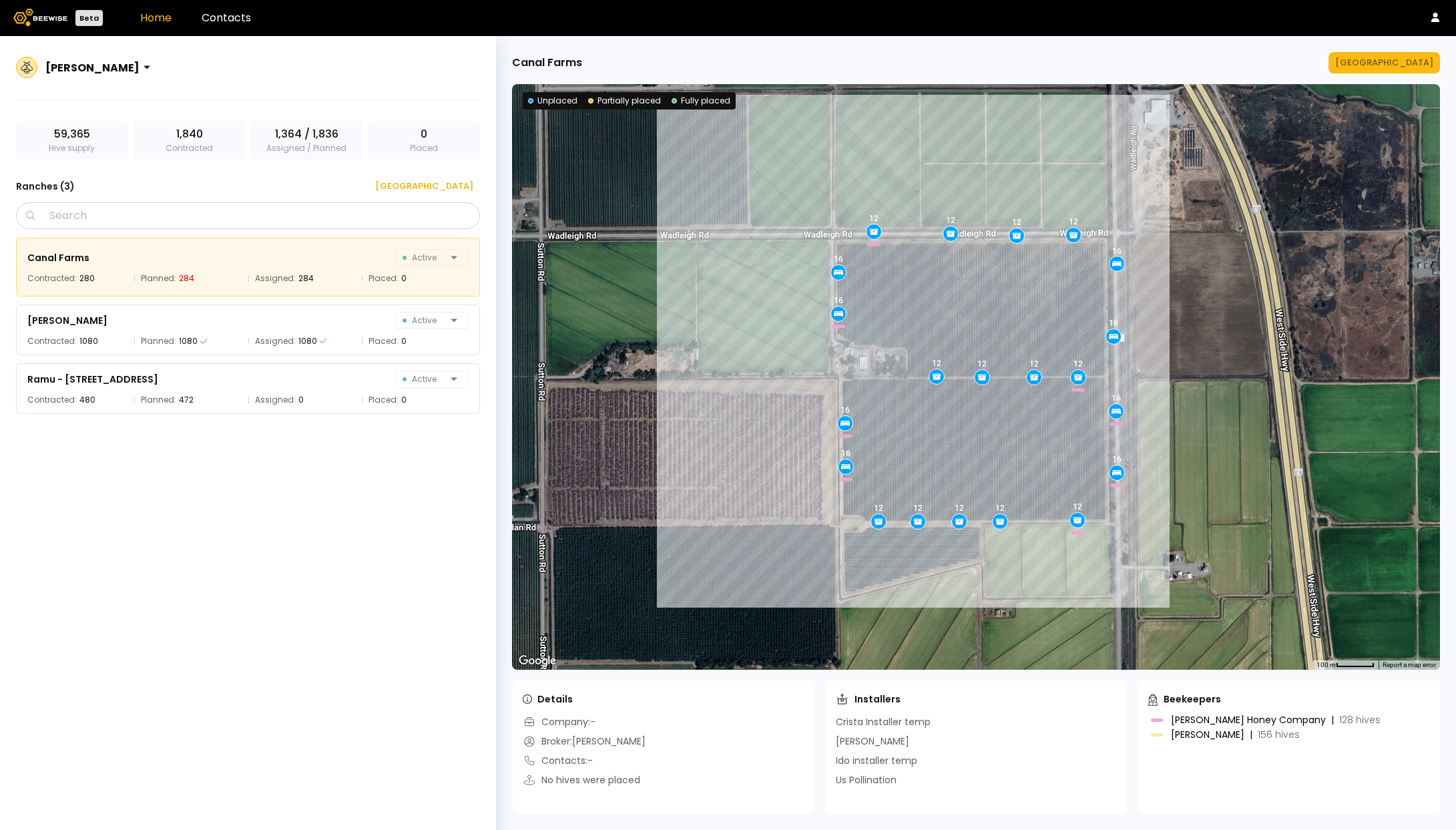
click at [172, 182] on div "Ranches ( 3 ) [GEOGRAPHIC_DATA]" at bounding box center [248, 186] width 464 height 21
click at [125, 69] on div "[PERSON_NAME]" at bounding box center [101, 67] width 121 height 31
click at [96, 157] on div "[PERSON_NAME]" at bounding box center [100, 154] width 105 height 8
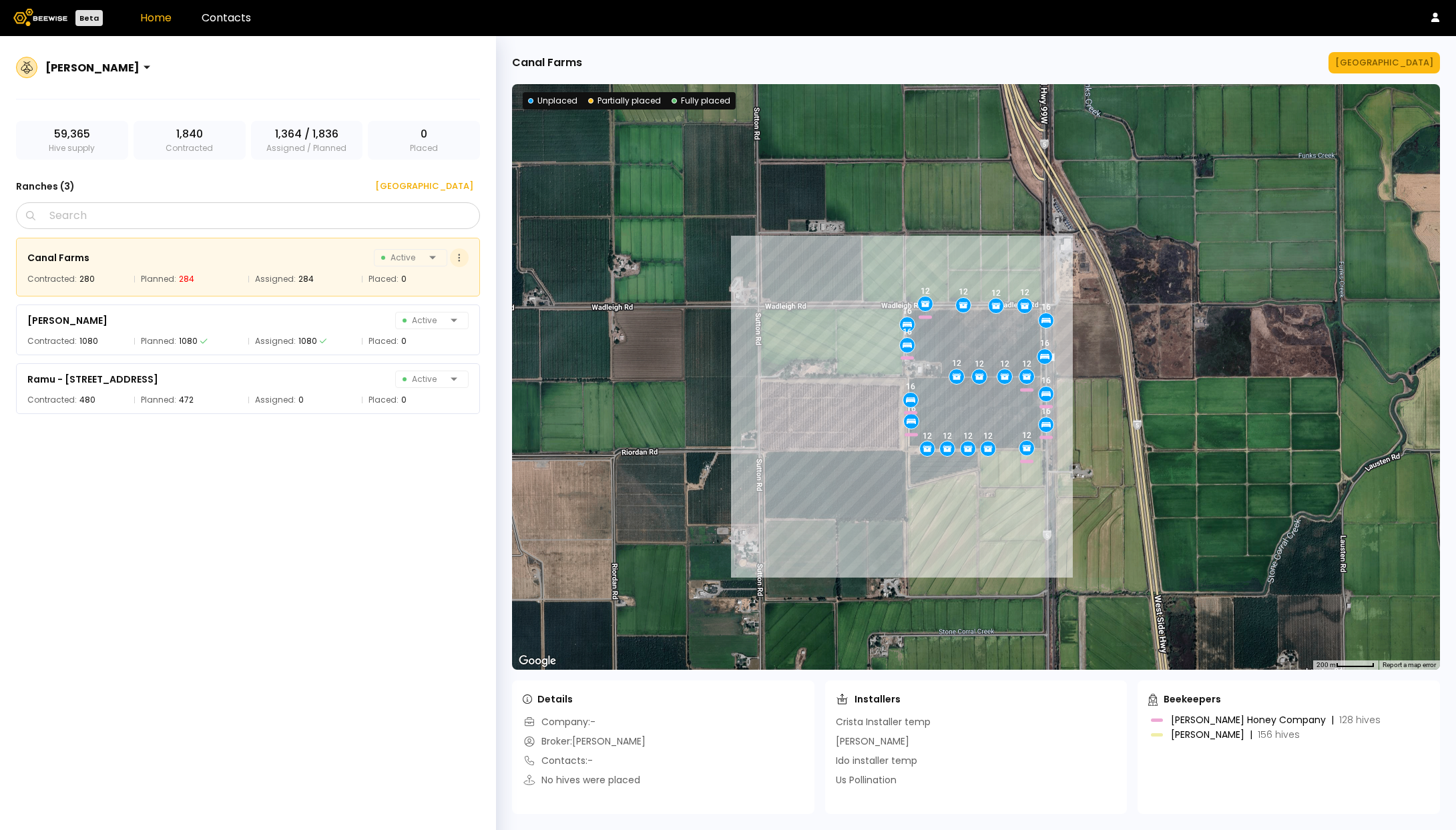
click at [465, 260] on button at bounding box center [458, 257] width 18 height 18
click at [428, 486] on div "Canal Farms Active Contracted: 280 Planned: 284 Assigned: 284 Placed: 0 [PERSON…" at bounding box center [255, 533] width 478 height 591
click at [260, 321] on div "[PERSON_NAME] Active" at bounding box center [248, 320] width 442 height 18
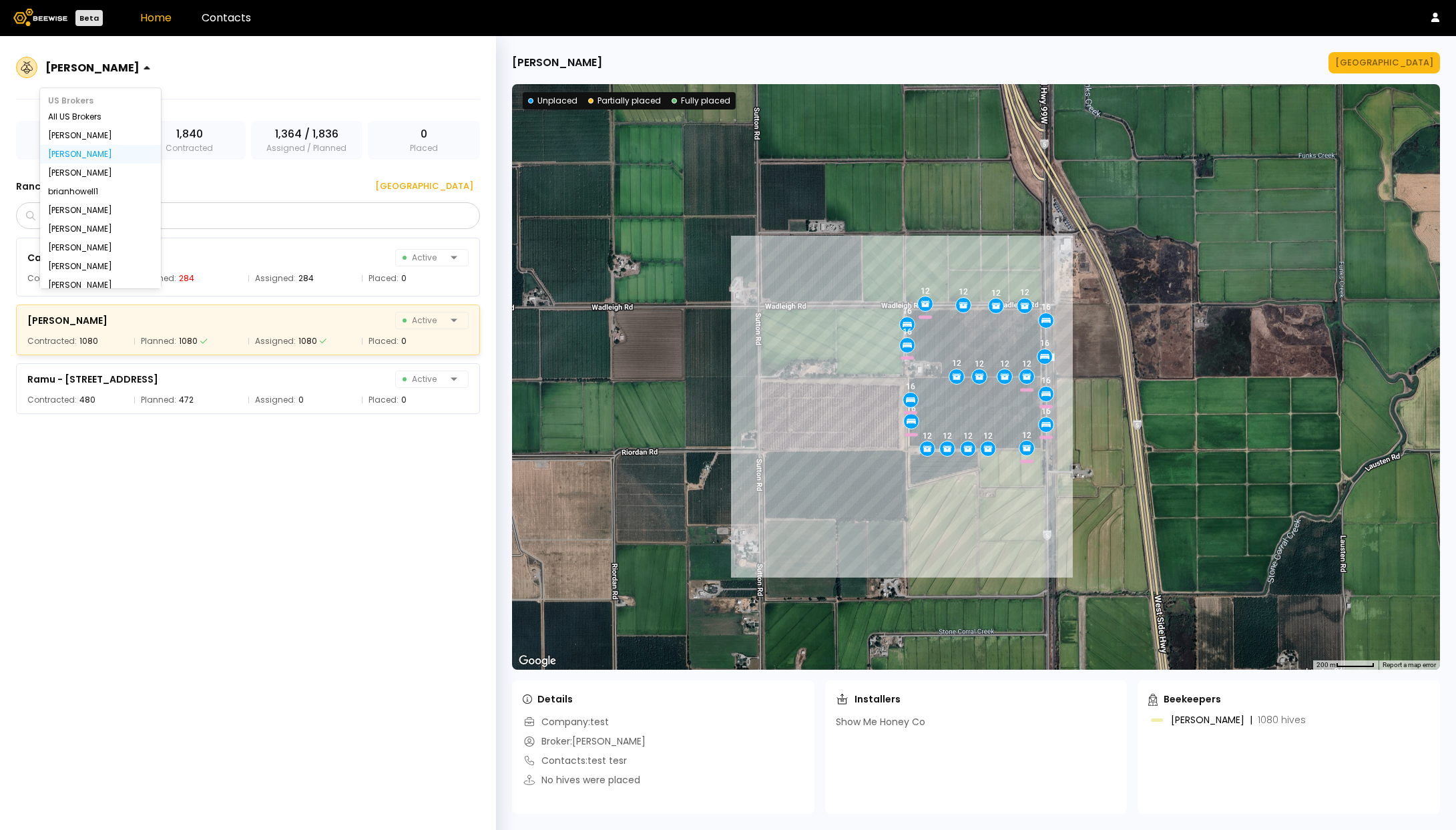
click at [150, 66] on div at bounding box center [155, 67] width 11 height 31
click at [279, 563] on div "Canal Farms Active Contracted: 280 Planned: 284 Assigned: 284 Placed: 0 [PERSON…" at bounding box center [255, 533] width 478 height 591
click at [119, 69] on div "[PERSON_NAME]" at bounding box center [92, 67] width 105 height 31
click at [79, 152] on div "[PERSON_NAME]" at bounding box center [100, 154] width 105 height 8
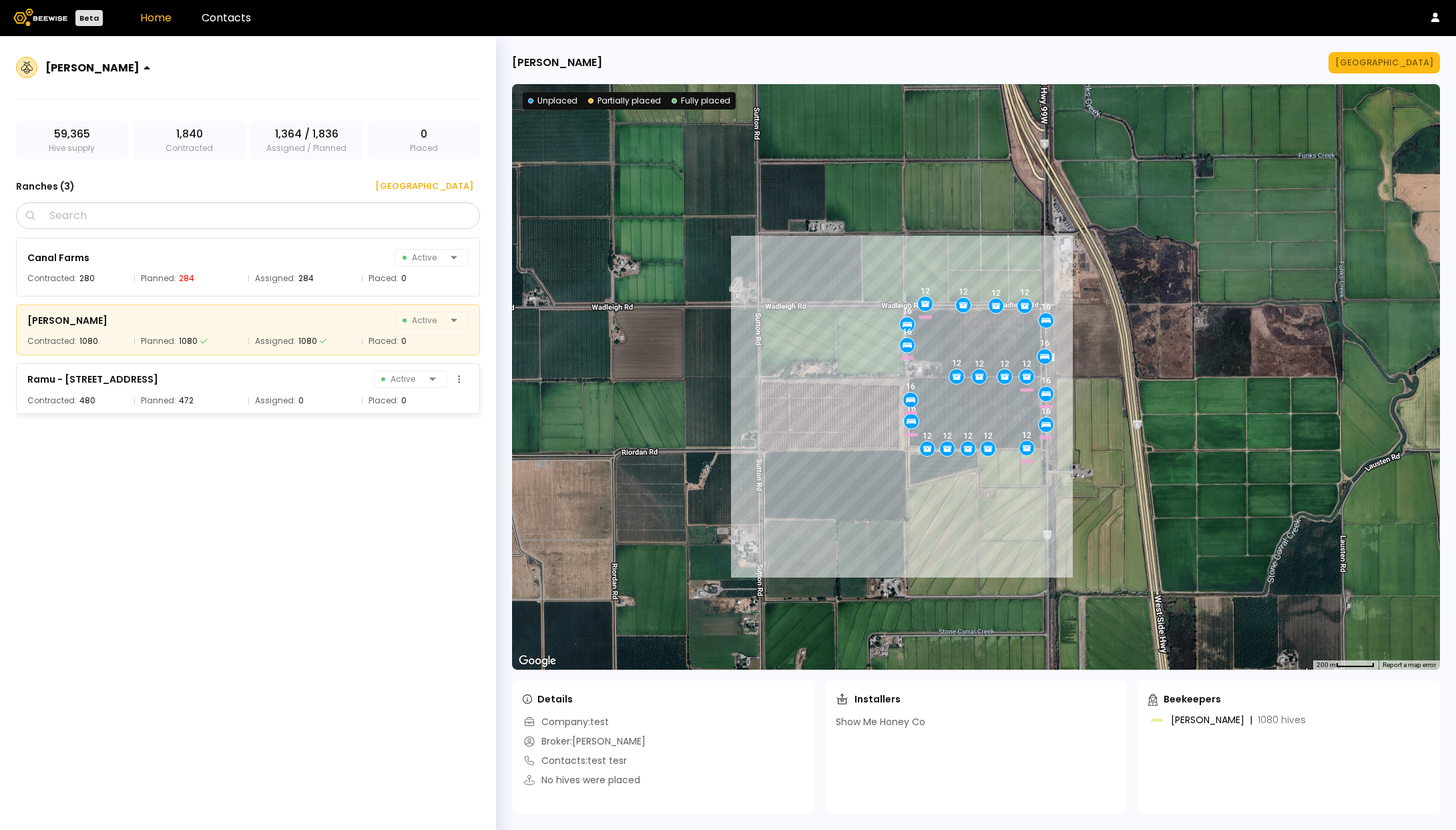
click at [102, 388] on div "Ramu - 22802 Ave 11 Active Contracted: 480 Planned: 472 Assigned: 0 Placed: 0" at bounding box center [248, 389] width 464 height 51
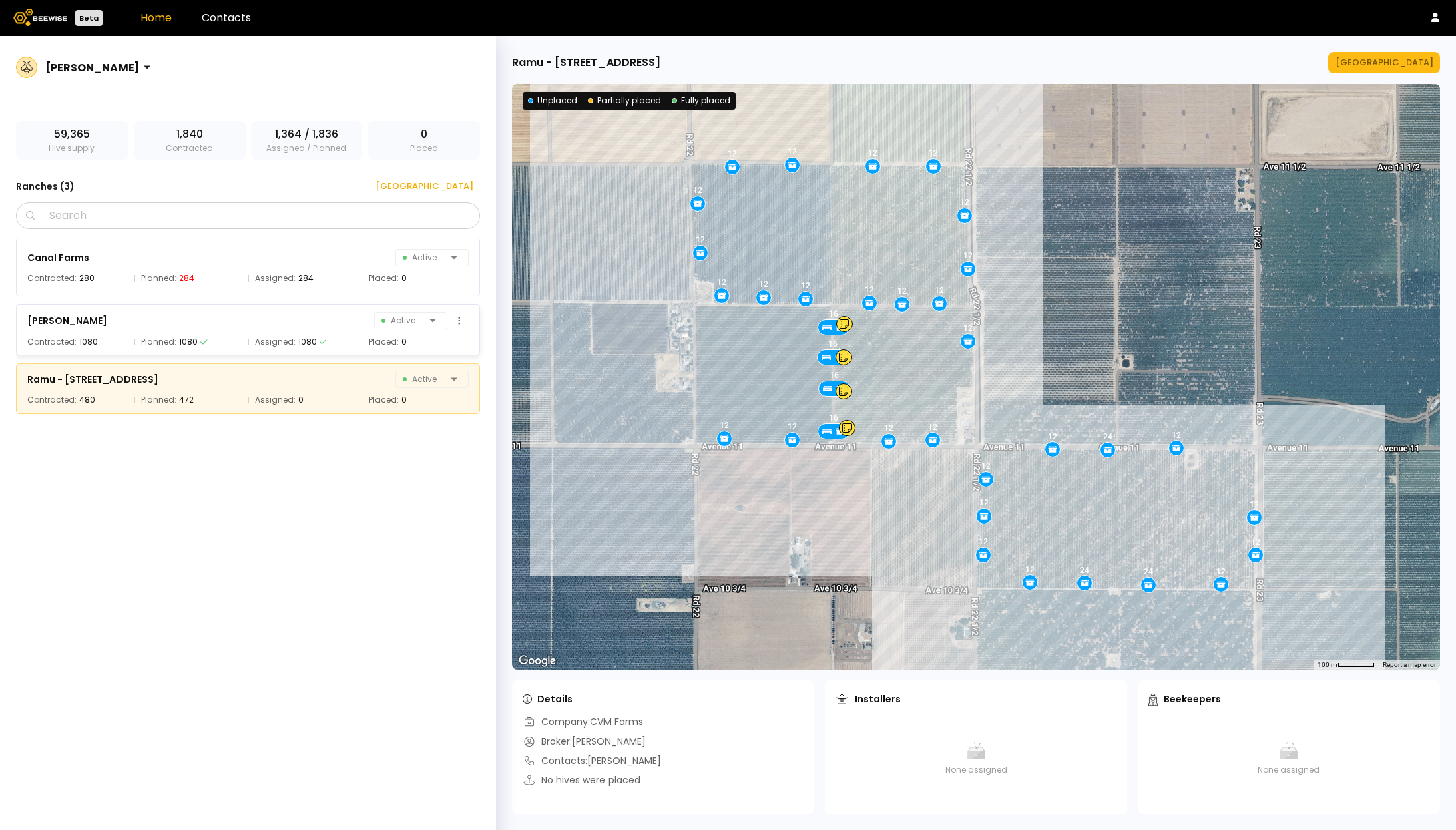
click at [88, 328] on div "[PERSON_NAME] Active" at bounding box center [248, 320] width 442 height 18
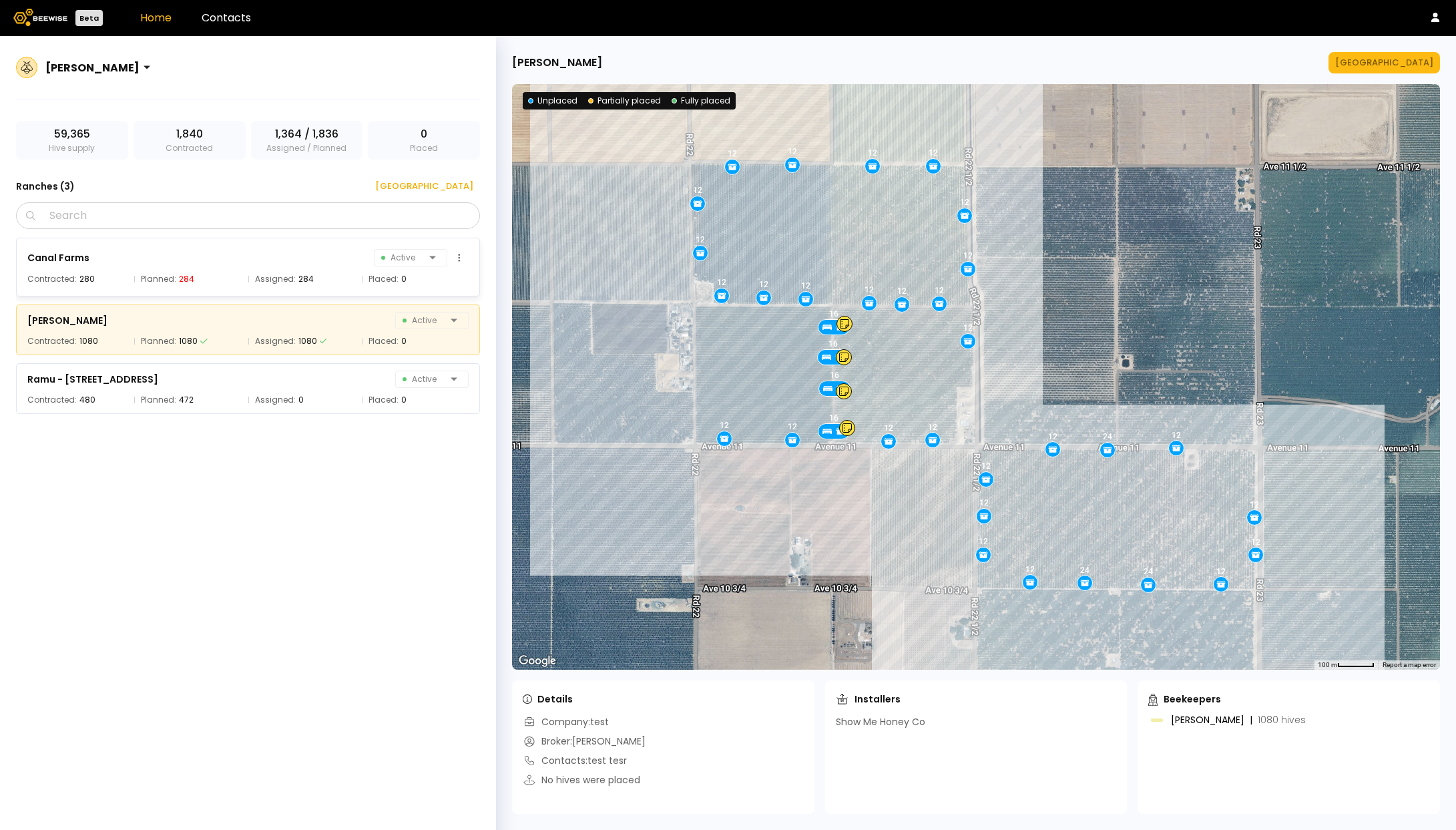
click at [112, 262] on div "Canal Farms Active" at bounding box center [248, 257] width 442 height 18
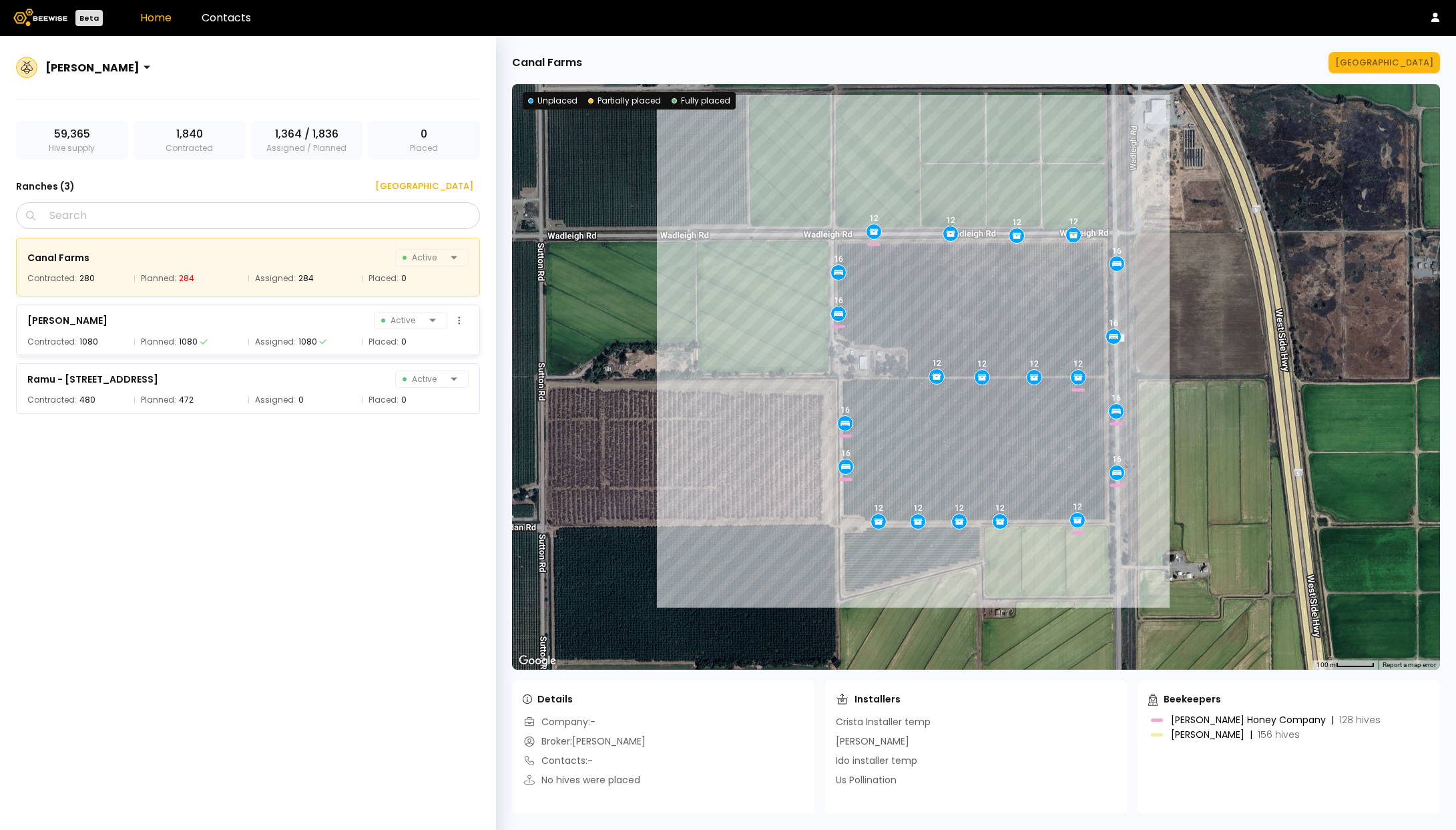
click at [119, 333] on div "[PERSON_NAME] Active Contracted: 1080 Planned: 1080 Assigned: 1080 Placed: 0" at bounding box center [248, 330] width 464 height 51
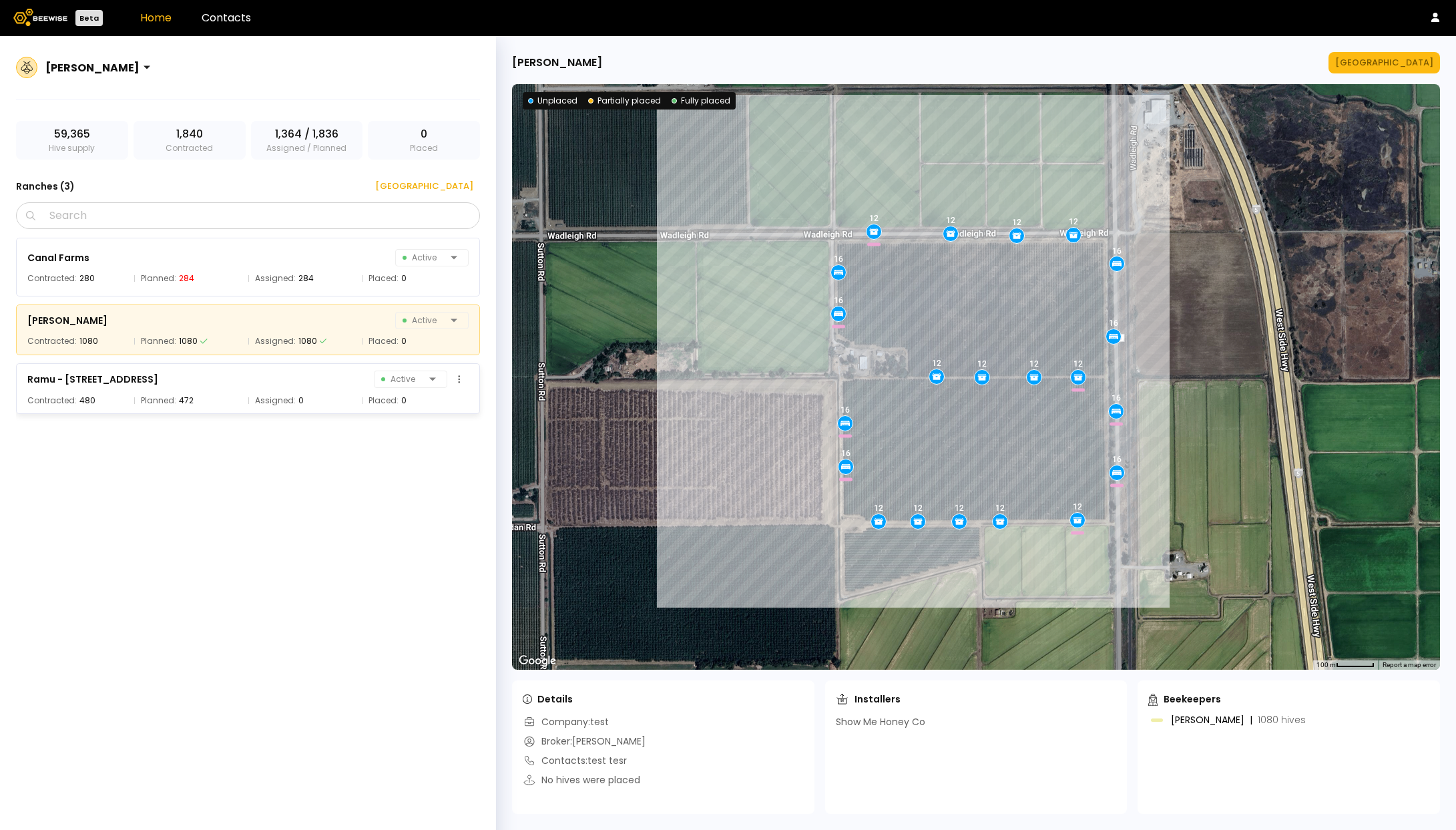
click at [121, 384] on div "Ramu - [STREET_ADDRESS]" at bounding box center [92, 379] width 131 height 16
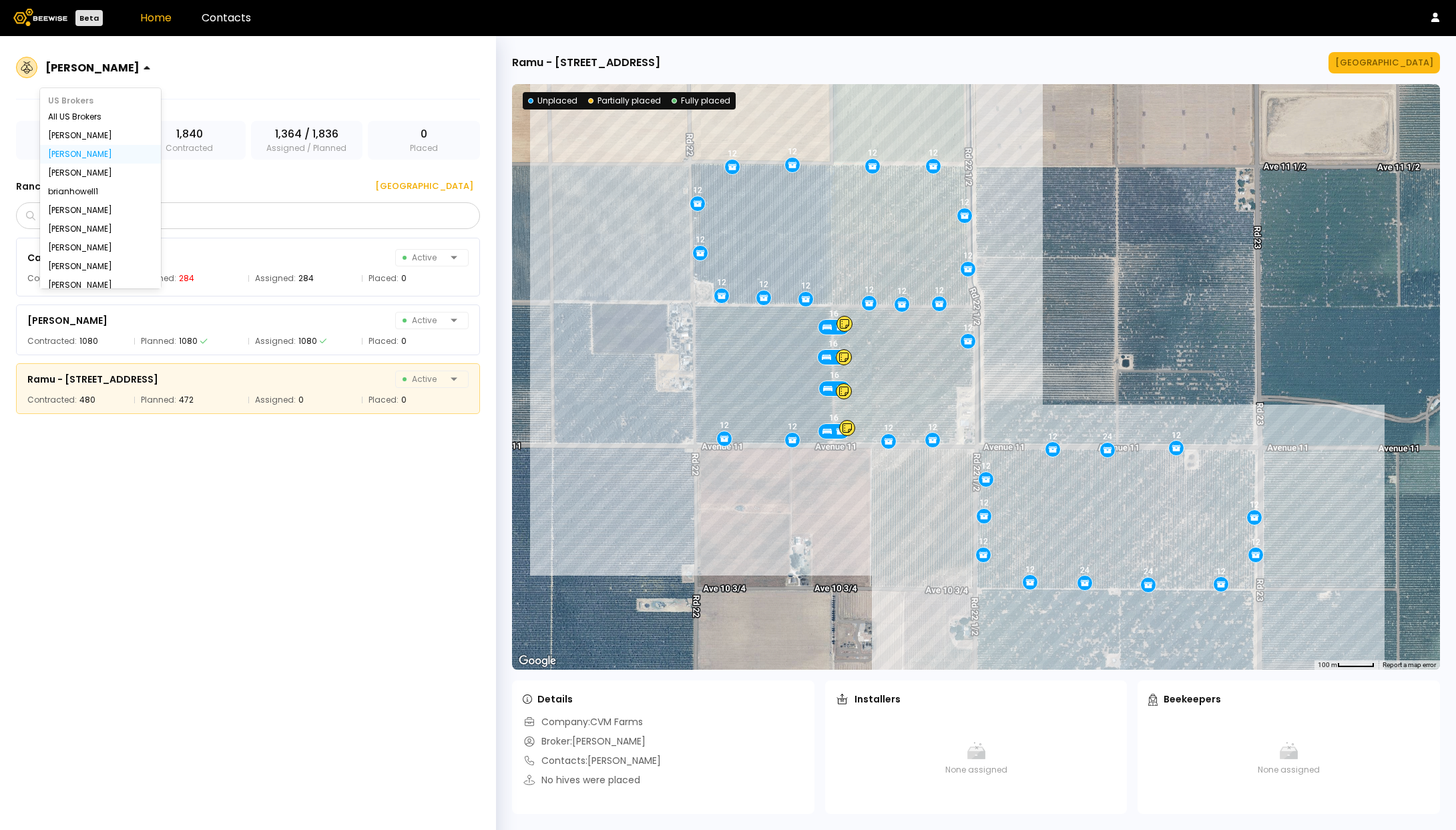
click at [150, 70] on div at bounding box center [155, 68] width 11 height 11
click at [90, 141] on div "[PERSON_NAME]" at bounding box center [101, 135] width 121 height 18
click at [90, 135] on div "[PERSON_NAME]" at bounding box center [100, 135] width 105 height 8
